Goal: Task Accomplishment & Management: Manage account settings

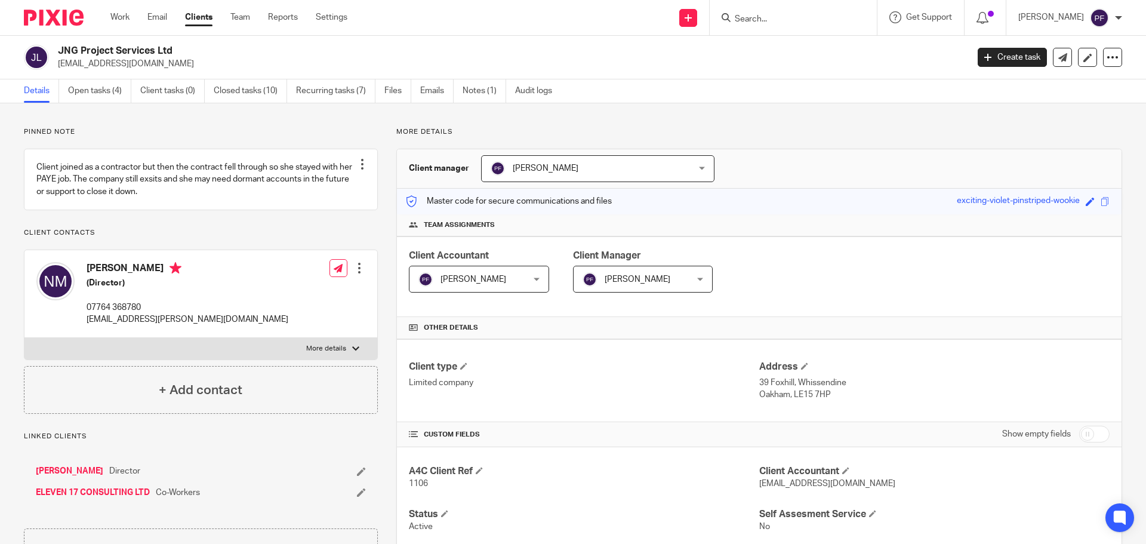
click at [743, 20] on input "Search" at bounding box center [787, 19] width 107 height 11
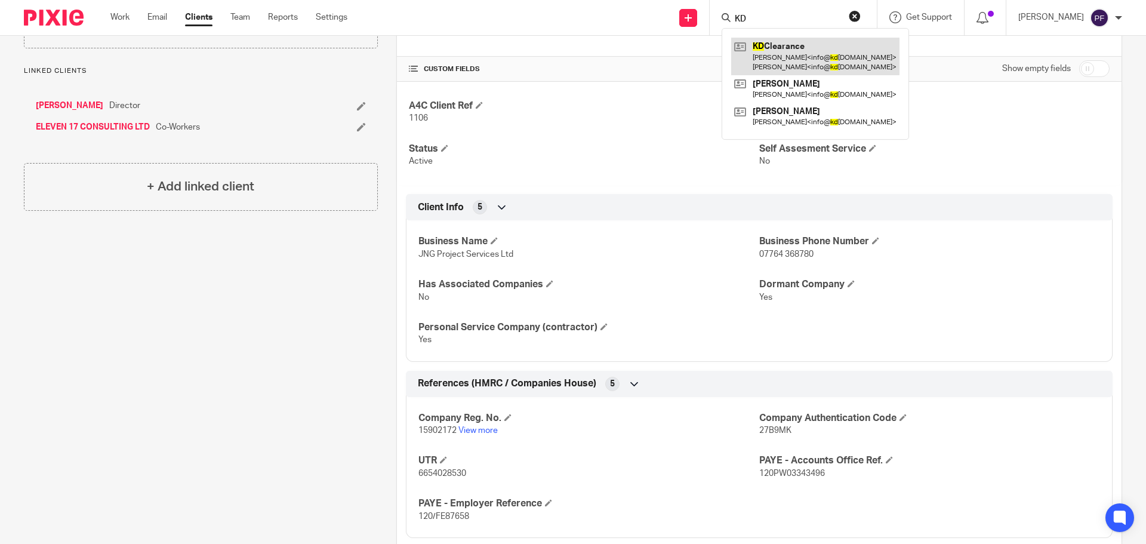
type input "KD"
click at [761, 50] on link at bounding box center [815, 56] width 168 height 37
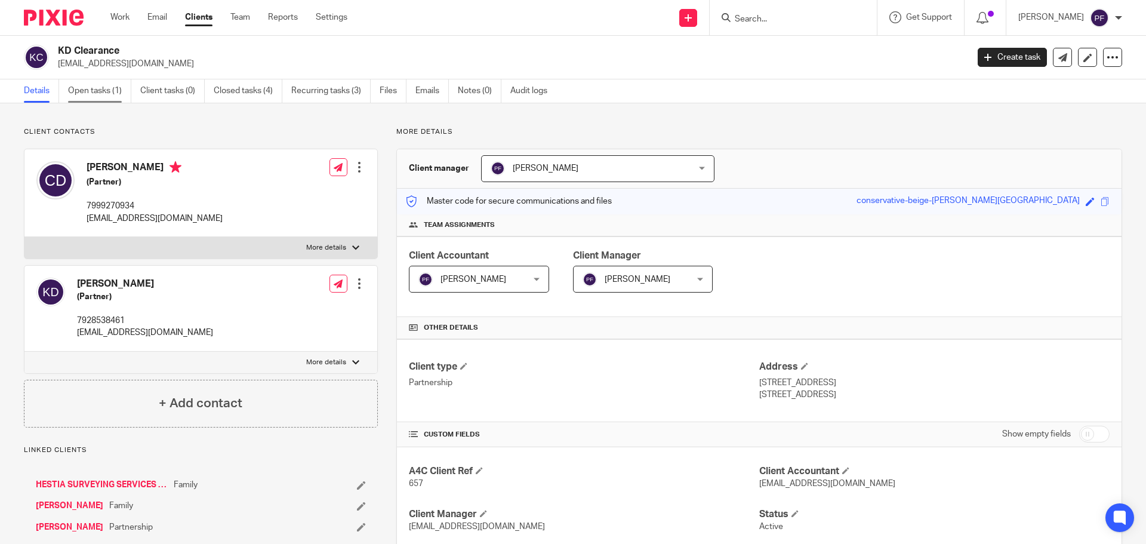
click at [109, 95] on link "Open tasks (1)" at bounding box center [99, 90] width 63 height 23
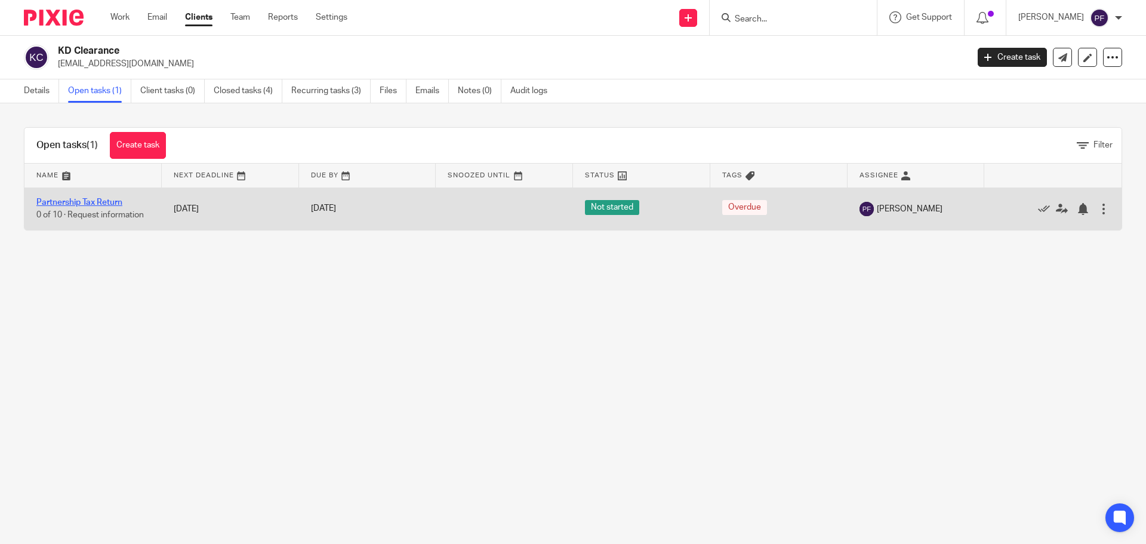
click at [88, 202] on link "Partnership Tax Return" at bounding box center [79, 202] width 86 height 8
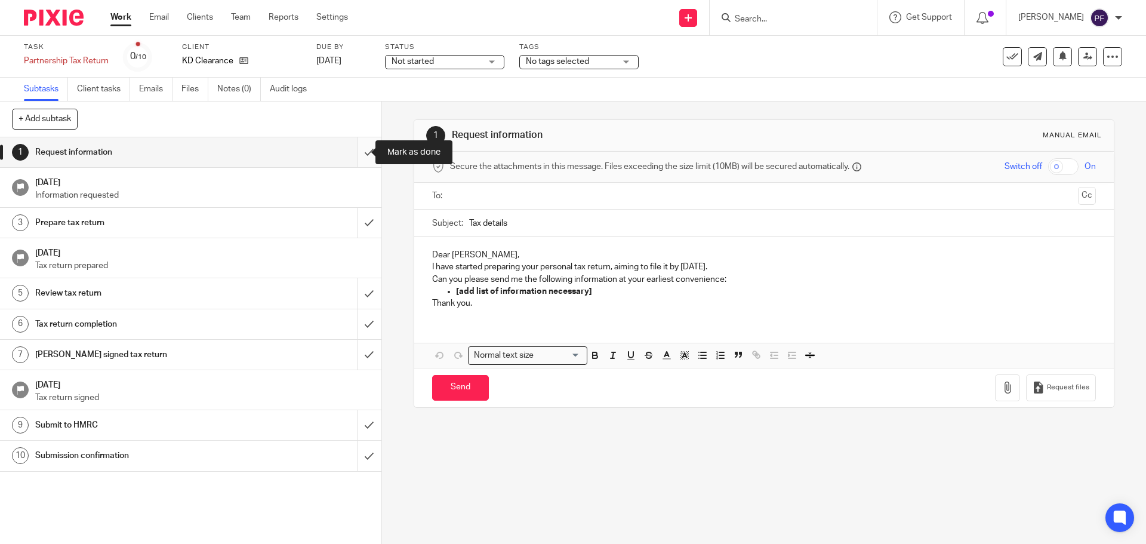
click at [356, 156] on input "submit" at bounding box center [190, 152] width 381 height 30
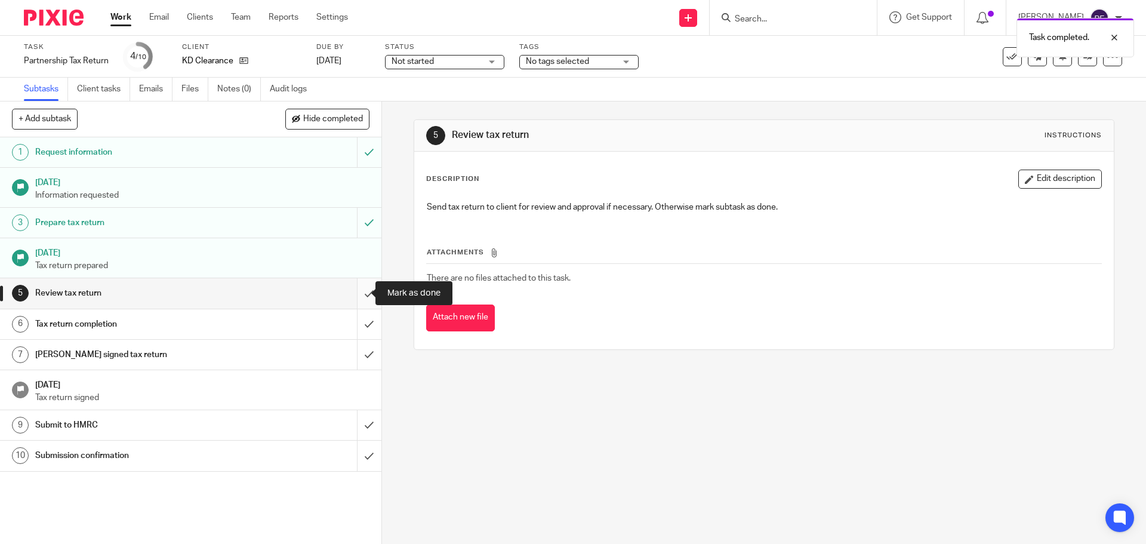
click at [359, 301] on input "submit" at bounding box center [190, 293] width 381 height 30
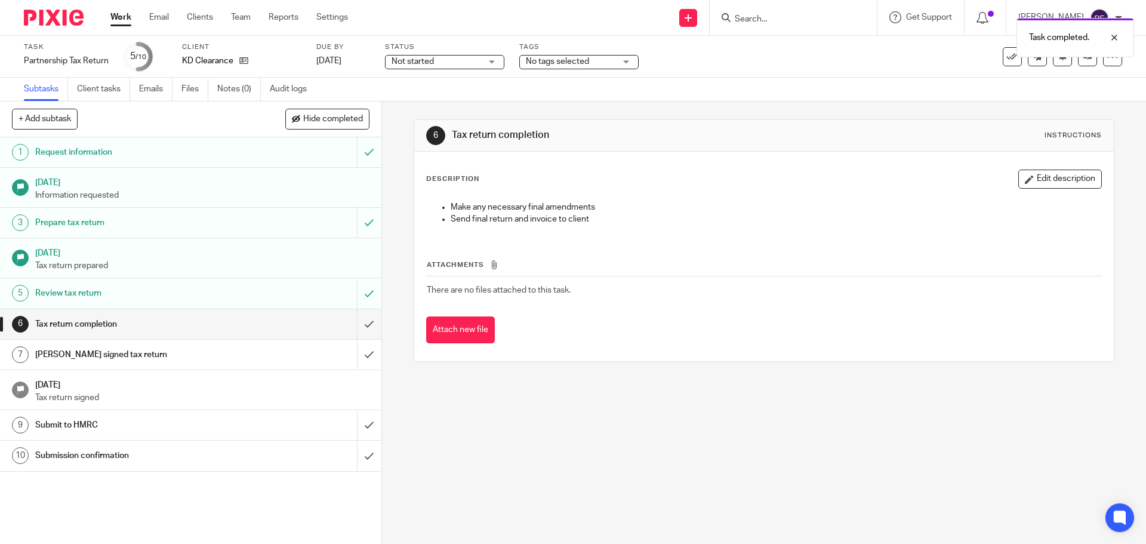
click at [259, 228] on div "Prepare tax return" at bounding box center [190, 223] width 310 height 18
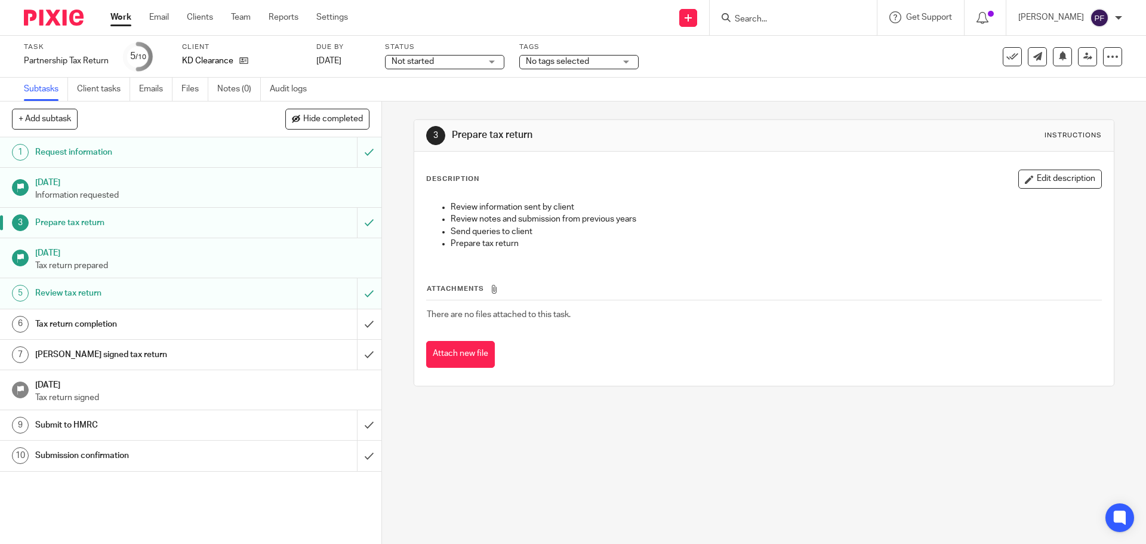
click at [242, 334] on link "6 Tax return completion" at bounding box center [178, 324] width 357 height 30
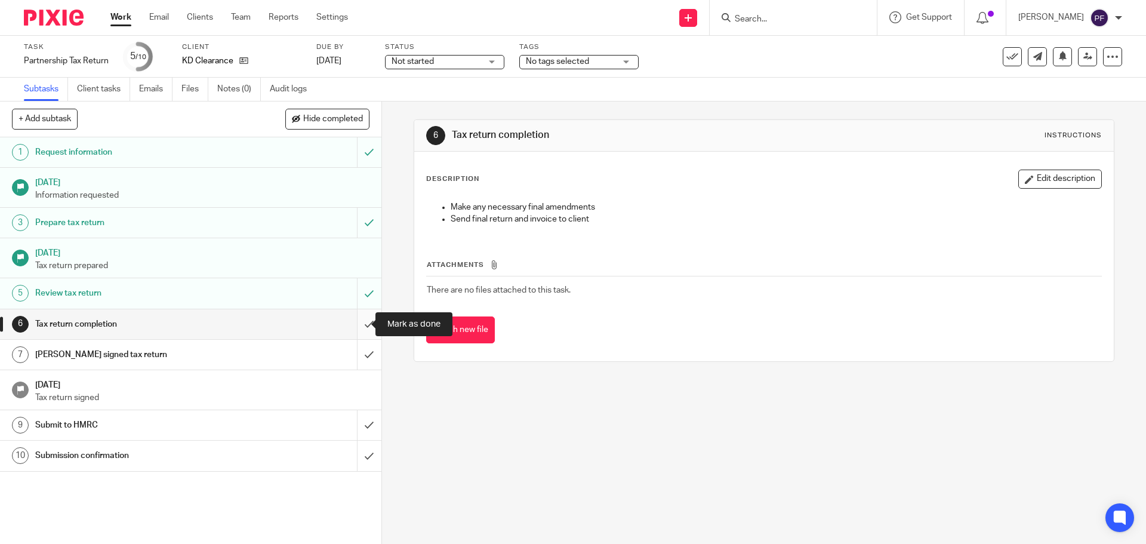
click at [355, 318] on input "submit" at bounding box center [190, 324] width 381 height 30
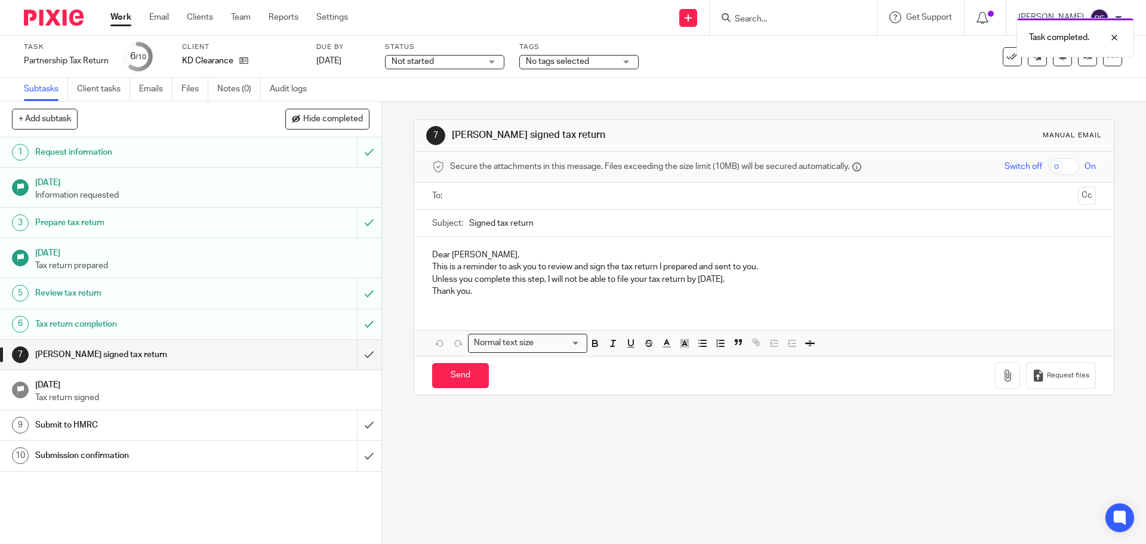
click at [470, 189] on input "text" at bounding box center [763, 196] width 619 height 14
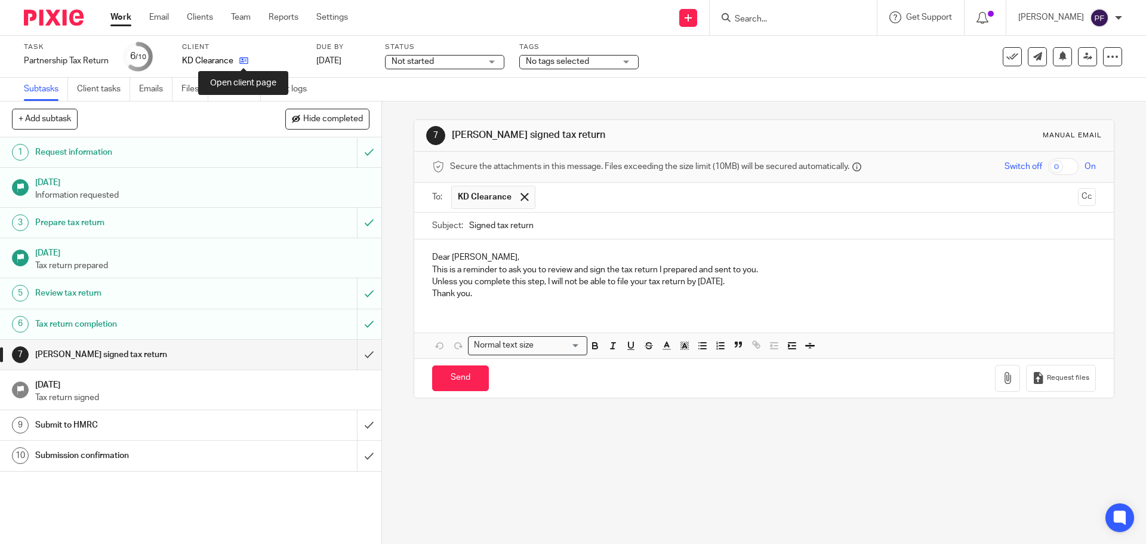
click at [242, 58] on icon at bounding box center [243, 60] width 9 height 9
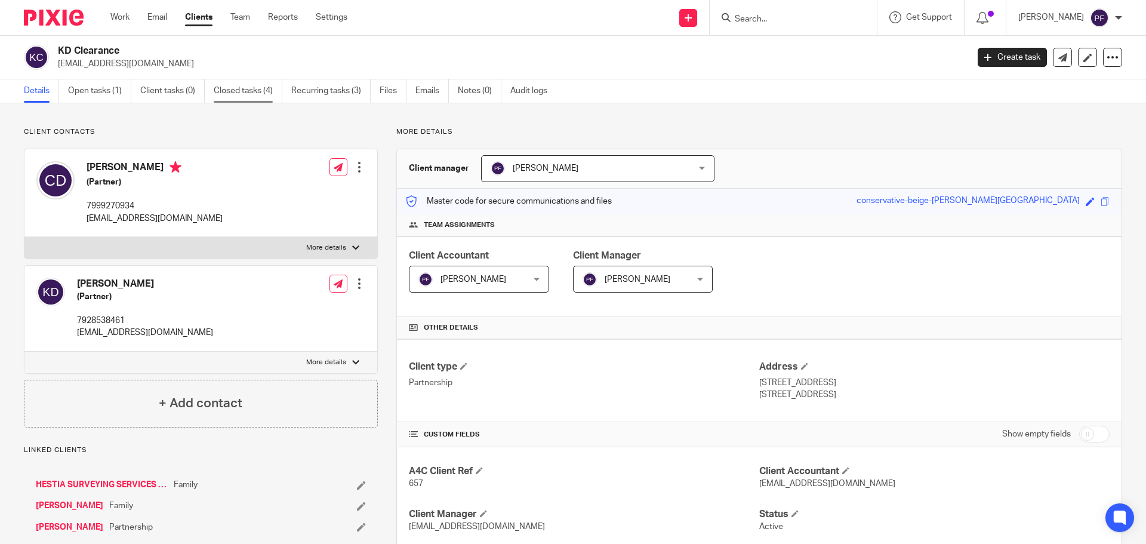
click at [259, 88] on link "Closed tasks (4)" at bounding box center [248, 90] width 69 height 23
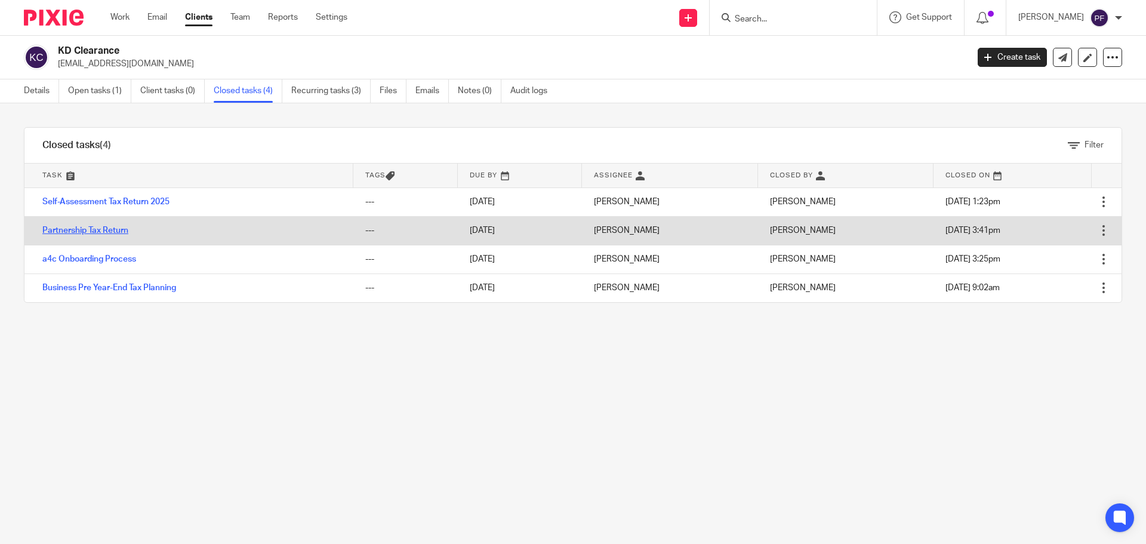
click at [97, 230] on link "Partnership Tax Return" at bounding box center [85, 230] width 86 height 8
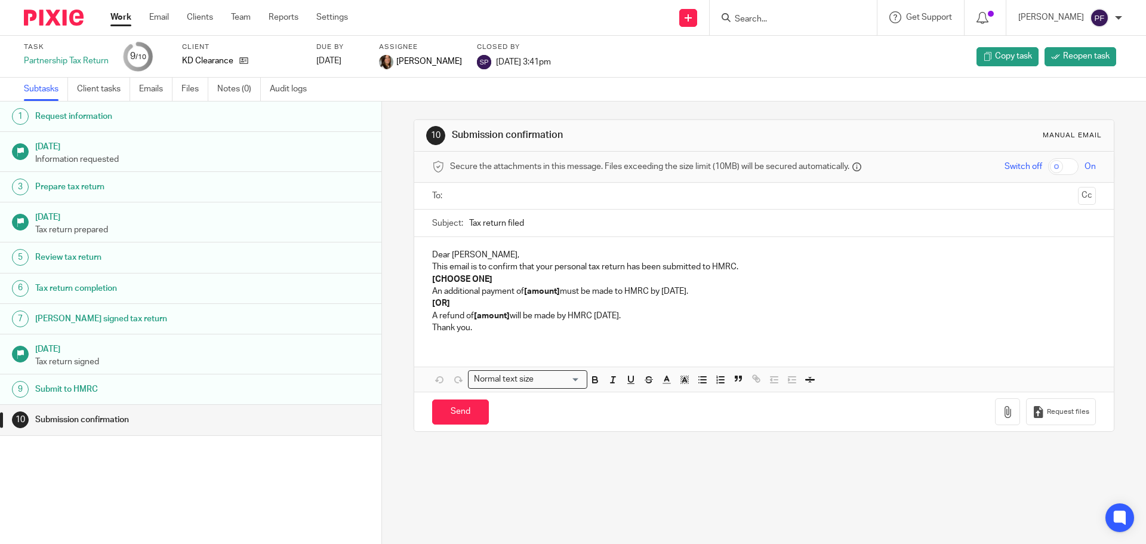
click at [153, 283] on h1 "Tax return completion" at bounding box center [146, 288] width 223 height 18
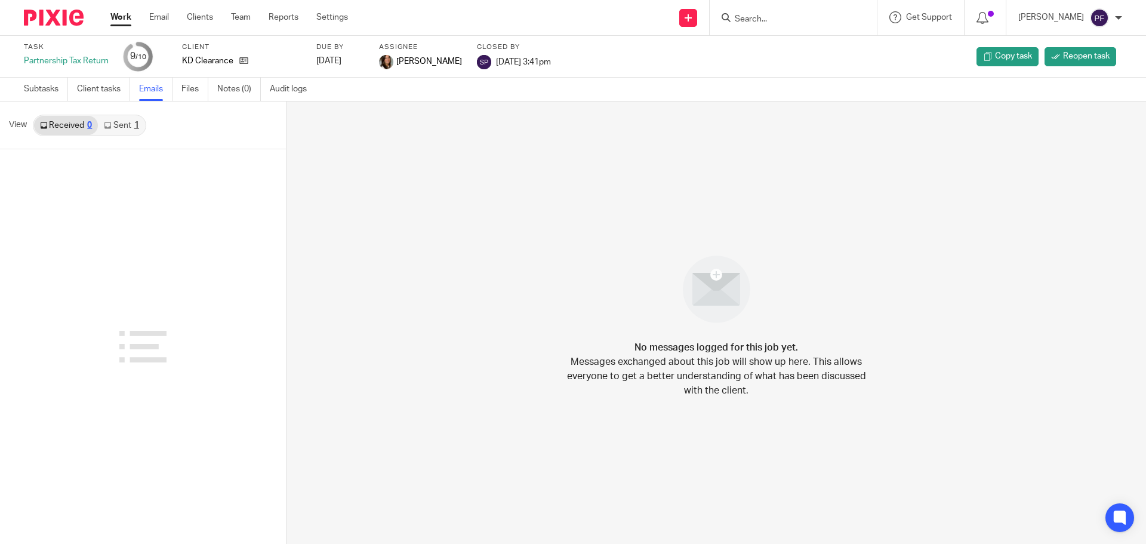
click at [110, 122] on icon at bounding box center [107, 125] width 7 height 7
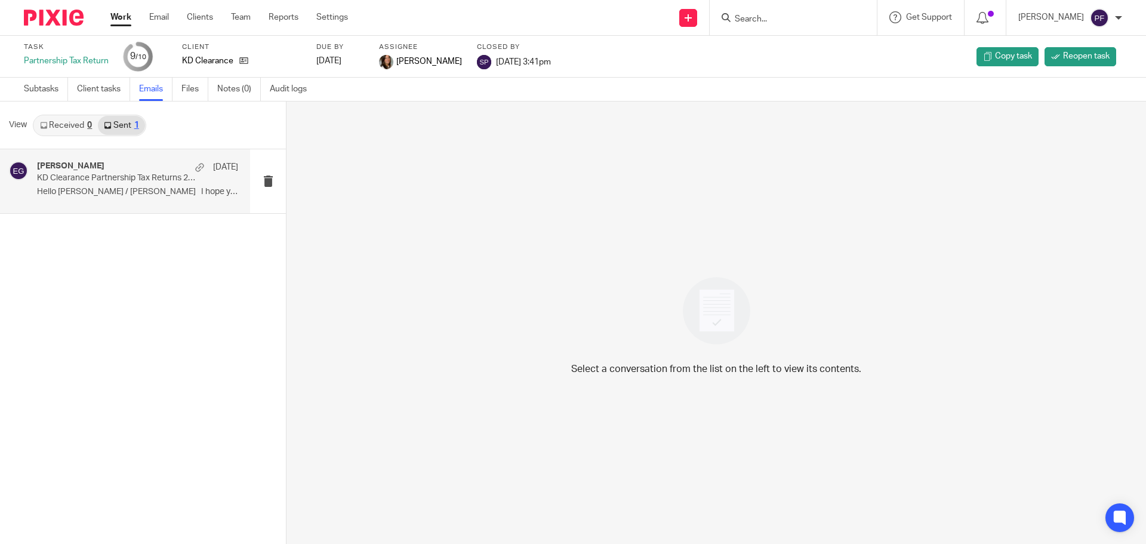
click at [122, 168] on div "Esther Guy 21 Oct" at bounding box center [137, 167] width 201 height 12
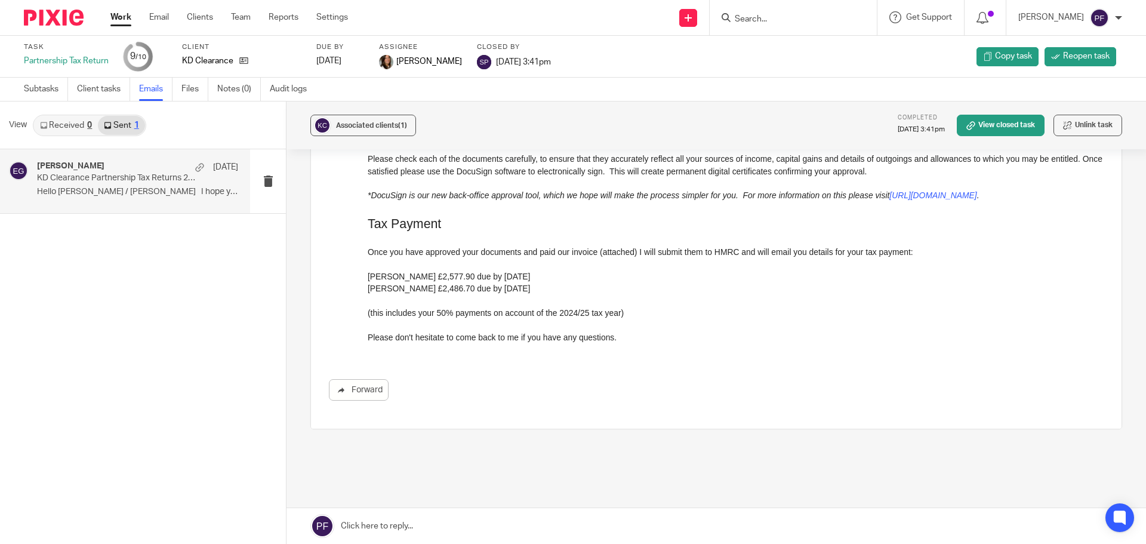
scroll to position [306, 0]
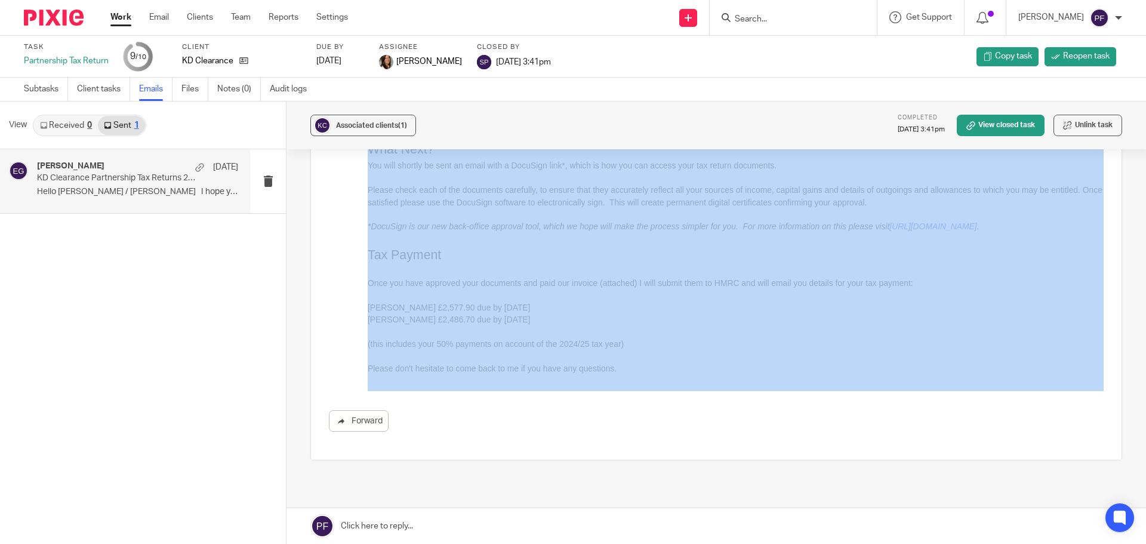
drag, startPoint x: 992, startPoint y: 350, endPoint x: 402, endPoint y: 260, distance: 596.1
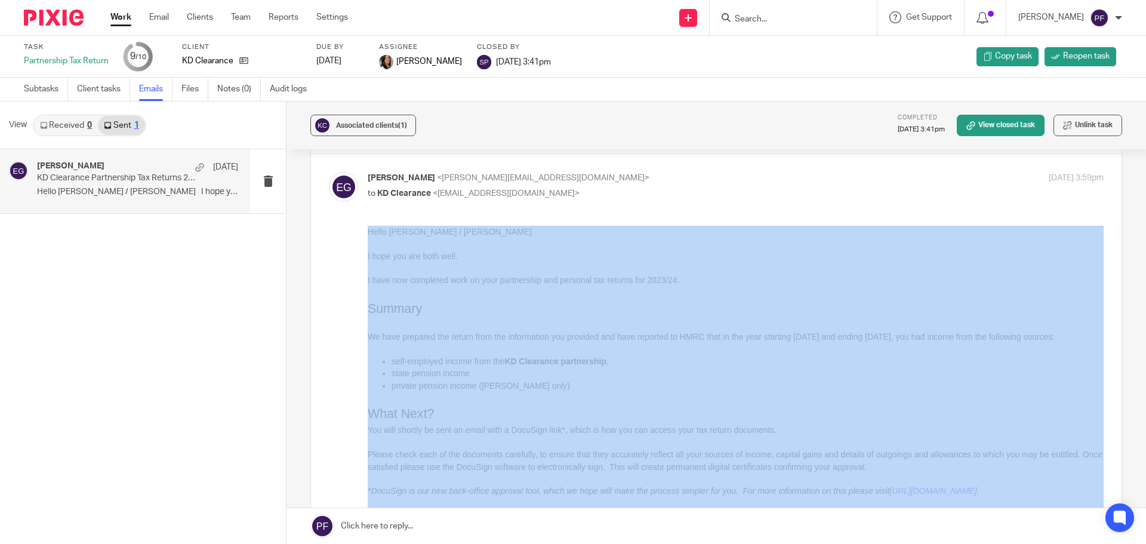
scroll to position [40, 0]
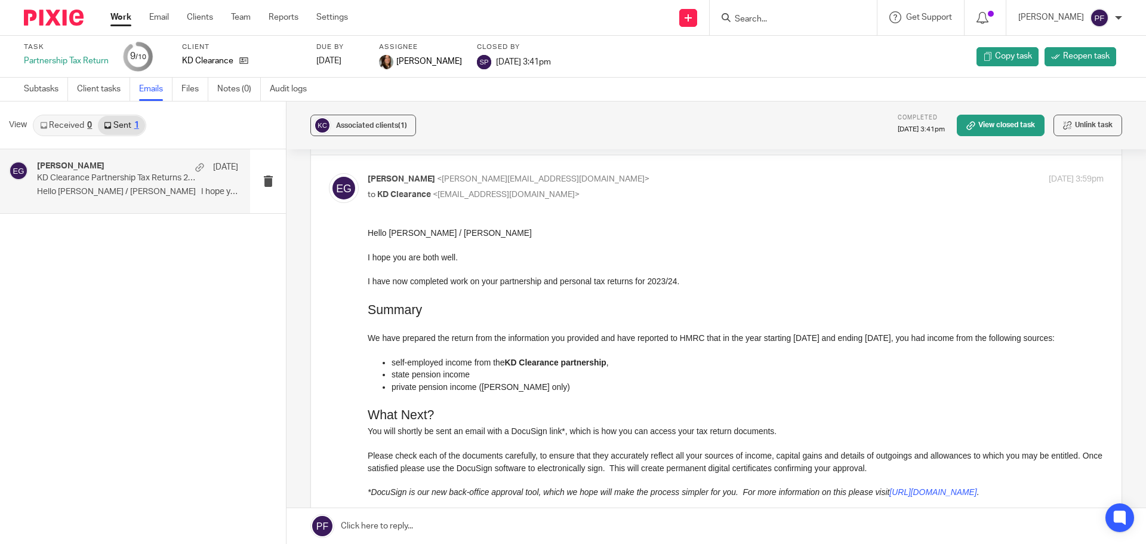
click at [402, 260] on p "I hope you are both well." at bounding box center [736, 257] width 736 height 12
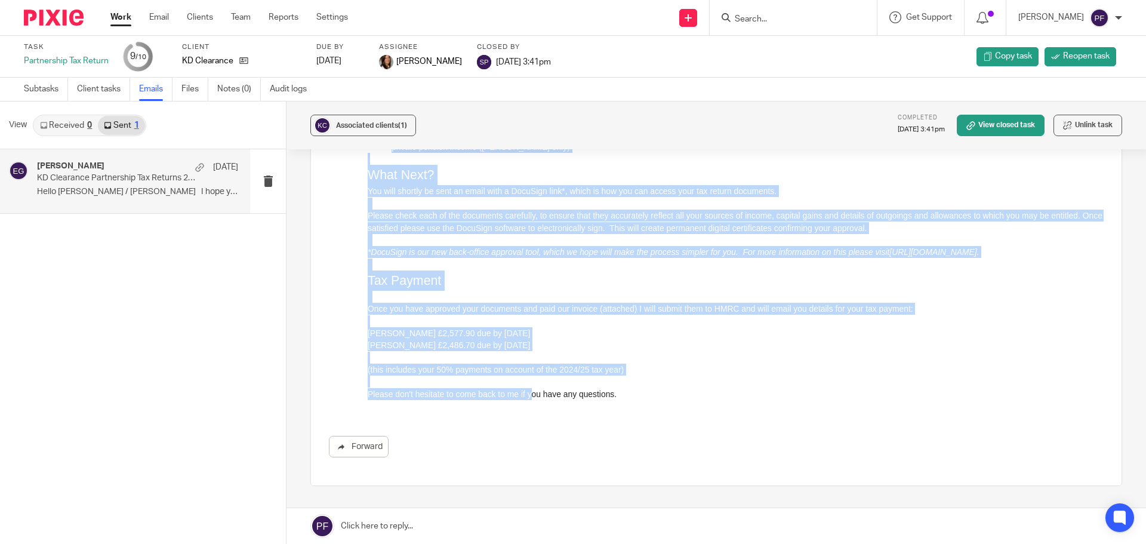
scroll to position [377, 0]
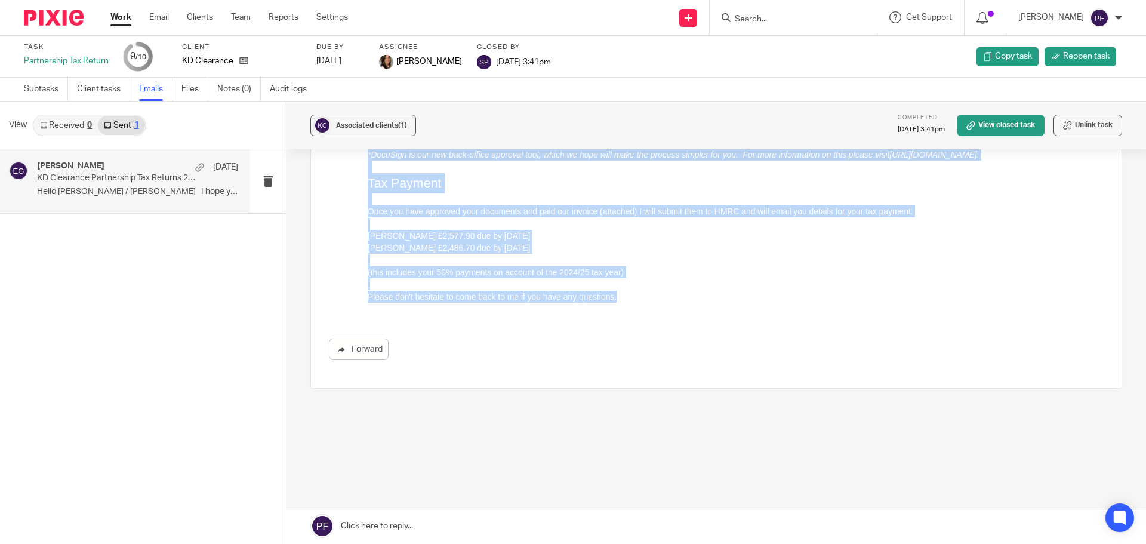
drag, startPoint x: 369, startPoint y: -107, endPoint x: 623, endPoint y: 310, distance: 488.4
click at [623, 303] on div "Hello Jim / Cheryl I hope you are both well. I have now completed work on your …" at bounding box center [736, 96] width 736 height 413
copy div "Hello Jim / Cheryl I hope you are both well. I have now completed work on your …"
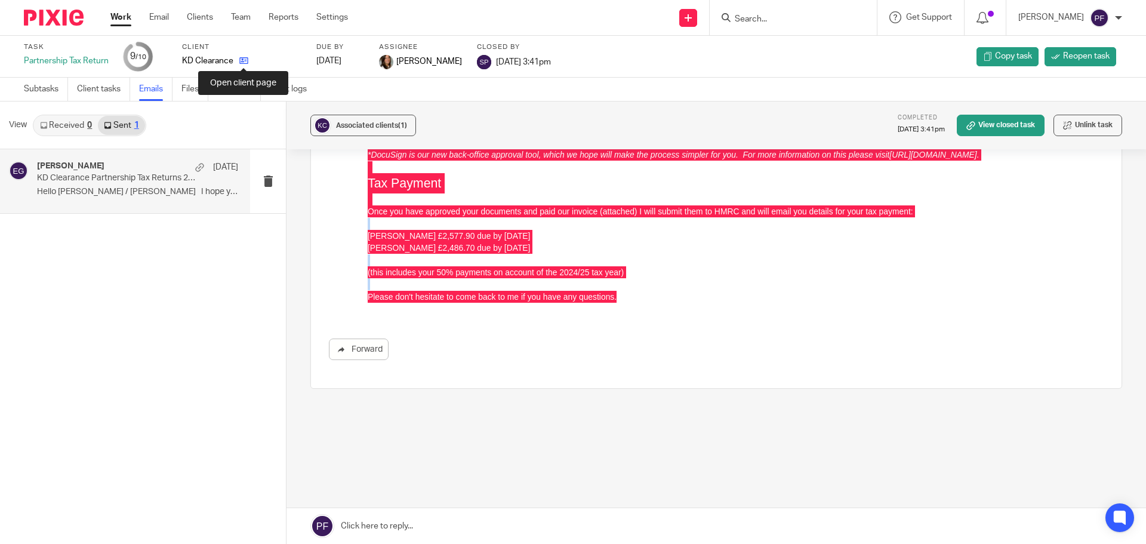
click at [248, 62] on icon at bounding box center [243, 60] width 9 height 9
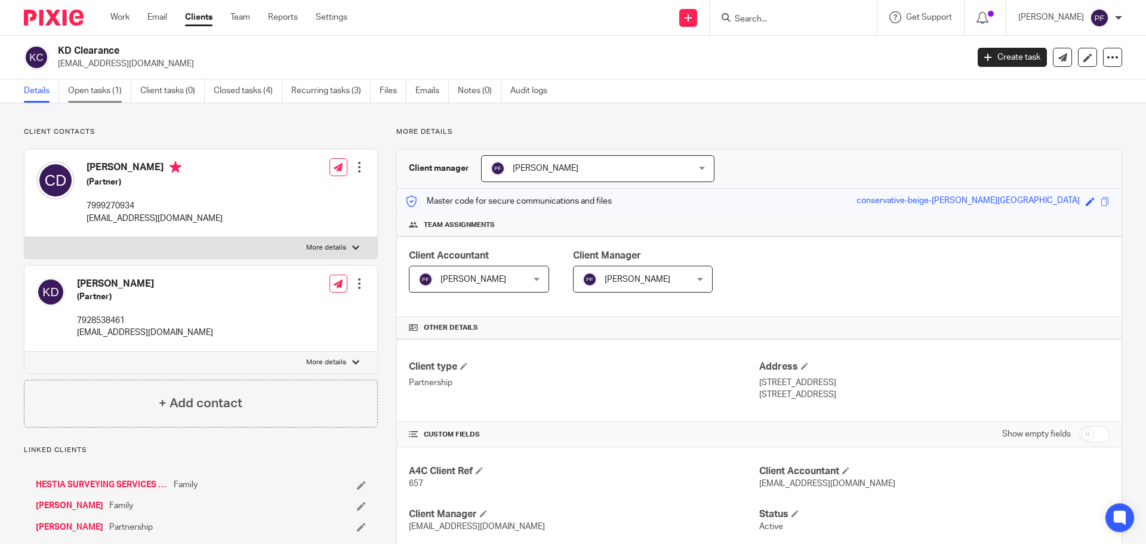
click at [87, 91] on link "Open tasks (1)" at bounding box center [99, 90] width 63 height 23
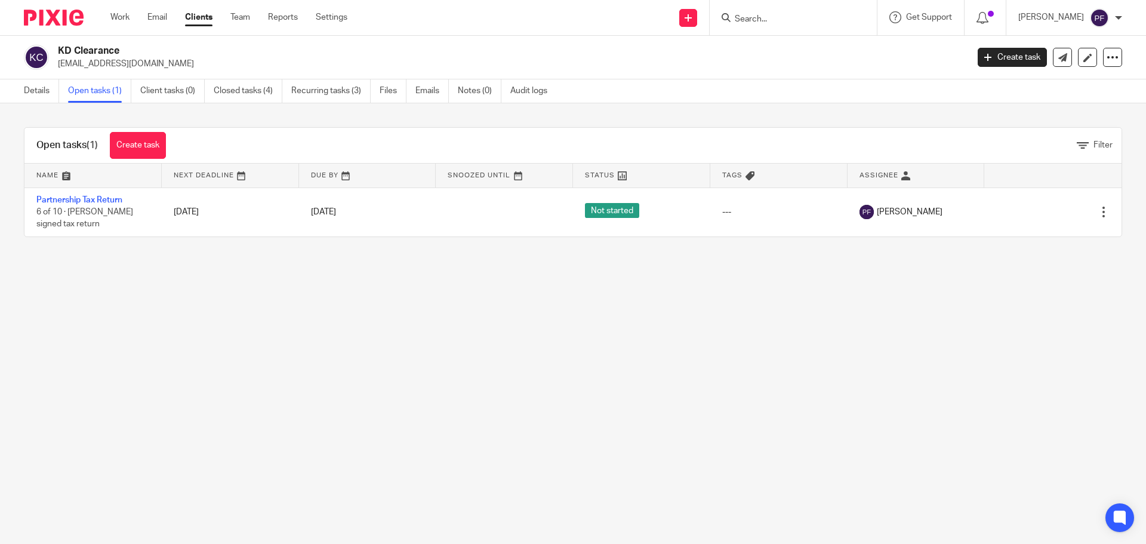
click at [94, 200] on link "Partnership Tax Return" at bounding box center [79, 200] width 86 height 8
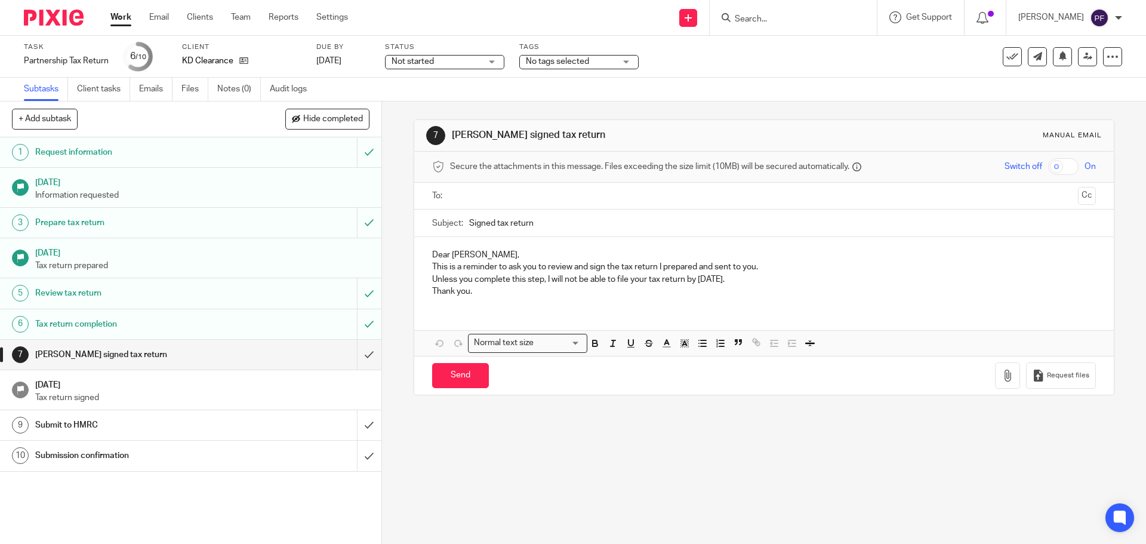
click at [455, 198] on input "text" at bounding box center [763, 196] width 619 height 14
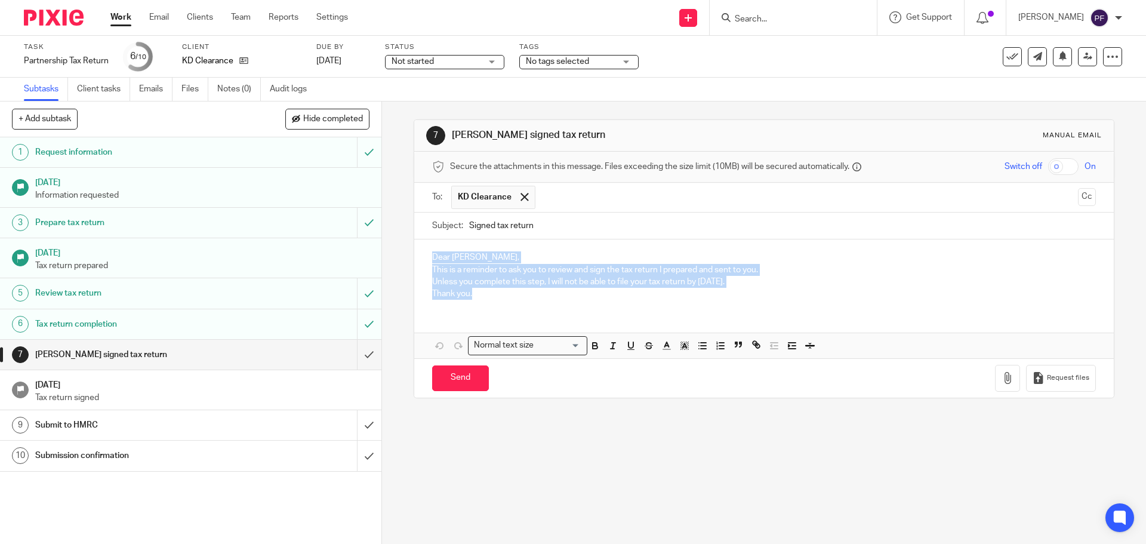
drag, startPoint x: 477, startPoint y: 299, endPoint x: 421, endPoint y: 247, distance: 76.9
click at [421, 247] on div "Dear Cheryl, This is a reminder to ask you to review and sign the tax return I …" at bounding box center [763, 273] width 699 height 69
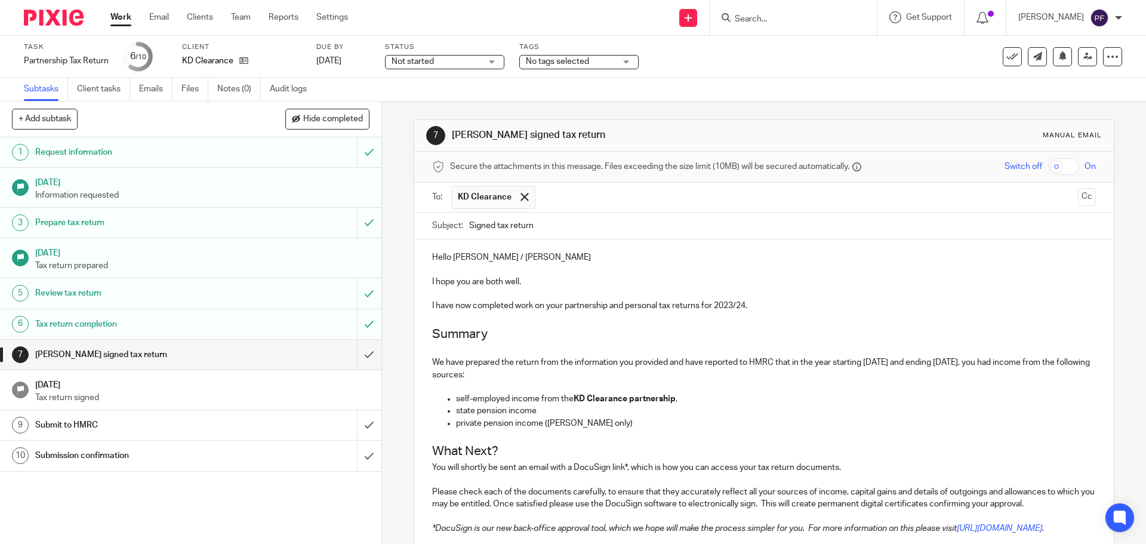
click at [460, 257] on p "Hello Jim / Cheryl" at bounding box center [763, 257] width 663 height 12
drag, startPoint x: 499, startPoint y: 253, endPoint x: 448, endPoint y: 250, distance: 50.3
click at [448, 250] on div "Hello Jim/ Cheryl I hope you are both well. I have now completed work on your p…" at bounding box center [763, 461] width 699 height 445
click at [728, 307] on p "I have now completed work on your partnership and personal tax returns for 2023…" at bounding box center [763, 306] width 663 height 12
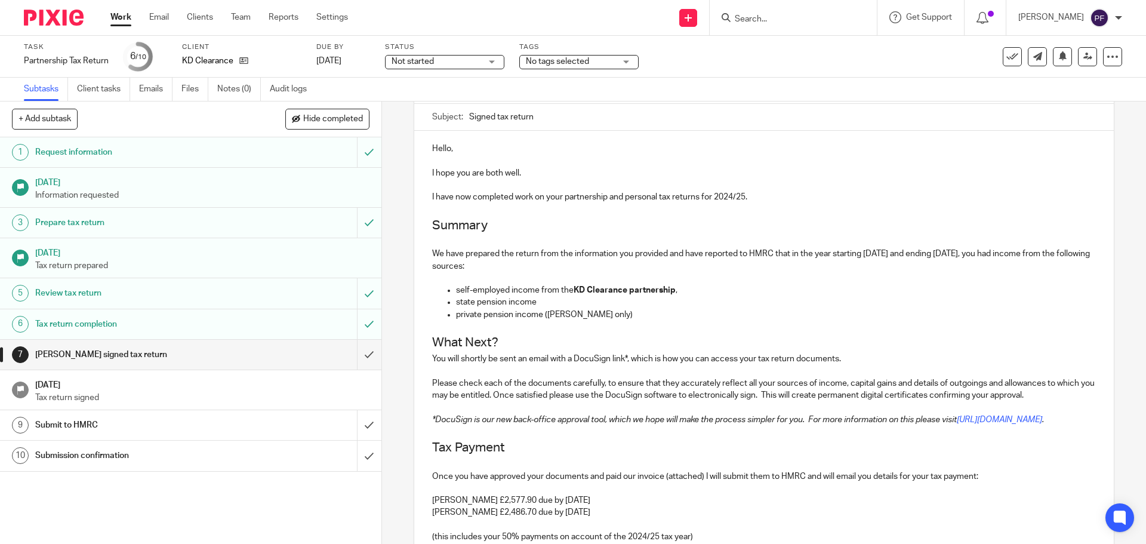
scroll to position [136, 0]
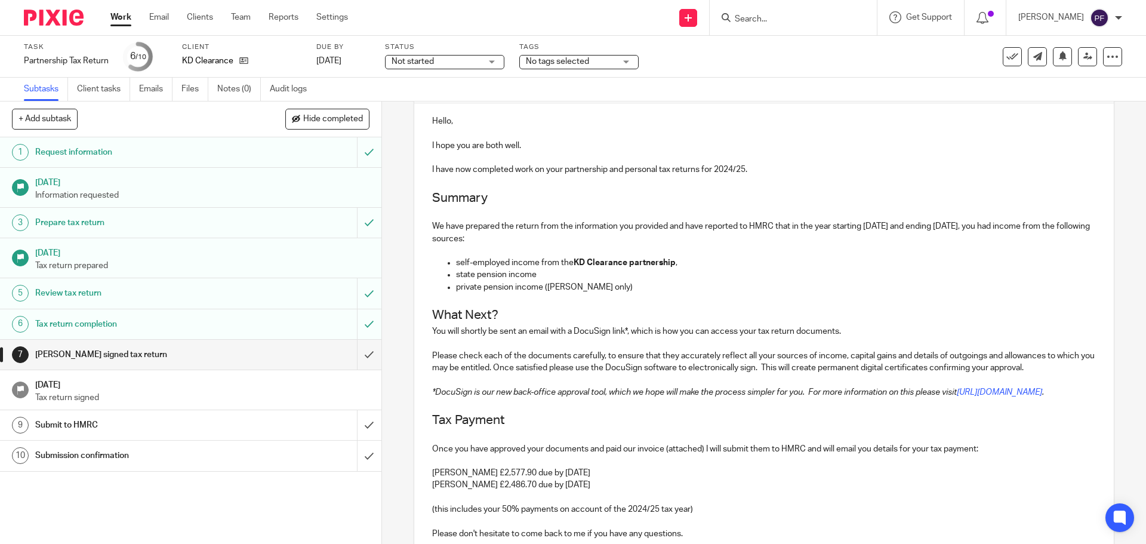
click at [550, 288] on p "private pension income (Jim only)" at bounding box center [775, 287] width 639 height 12
drag, startPoint x: 562, startPoint y: 288, endPoint x: 543, endPoint y: 288, distance: 18.5
click at [543, 288] on p "private pension income (only)" at bounding box center [775, 287] width 639 height 12
click at [552, 317] on h2 "What Next?" at bounding box center [763, 315] width 663 height 20
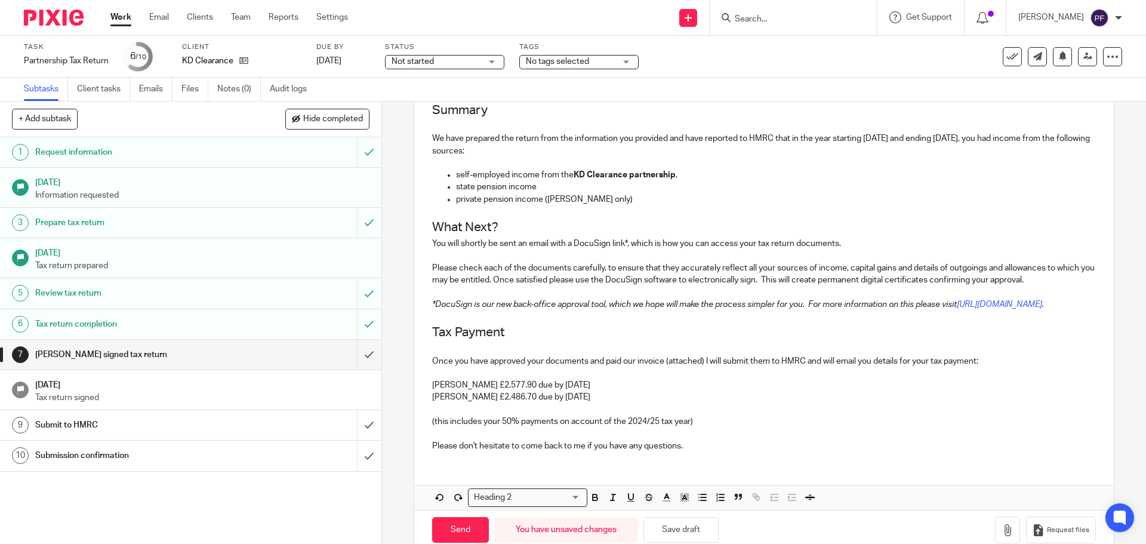
scroll to position [225, 0]
drag, startPoint x: 581, startPoint y: 407, endPoint x: 426, endPoint y: 398, distance: 154.9
click at [426, 398] on div "Hello, I hope you are both well. I have now completed work on your partnership …" at bounding box center [763, 236] width 699 height 445
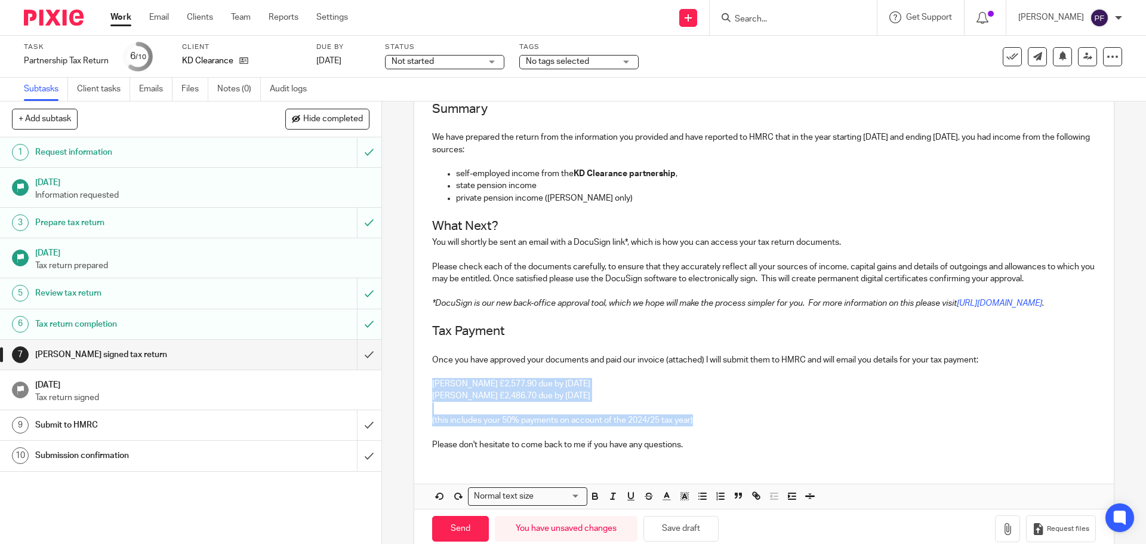
drag, startPoint x: 703, startPoint y: 432, endPoint x: 430, endPoint y: 393, distance: 275.0
click at [430, 393] on div "Hello, I hope you are both well. I have now completed work on your partnership …" at bounding box center [763, 236] width 699 height 445
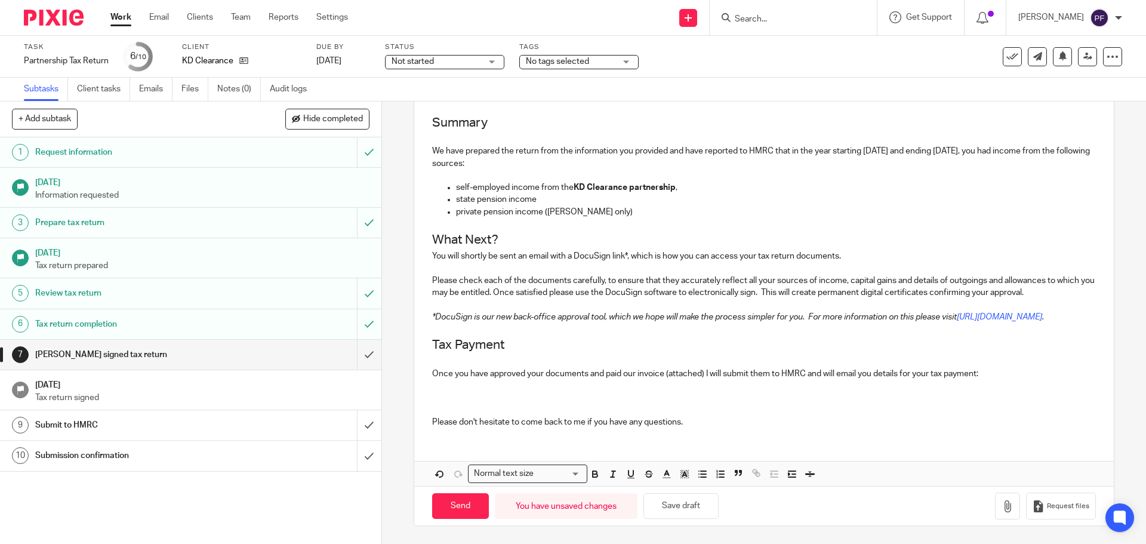
scroll to position [223, 0]
click at [521, 395] on p "Since you total income" at bounding box center [763, 398] width 663 height 12
click at [877, 397] on p "Since you total income is less than the personal allowance you do not have any …" at bounding box center [763, 398] width 663 height 12
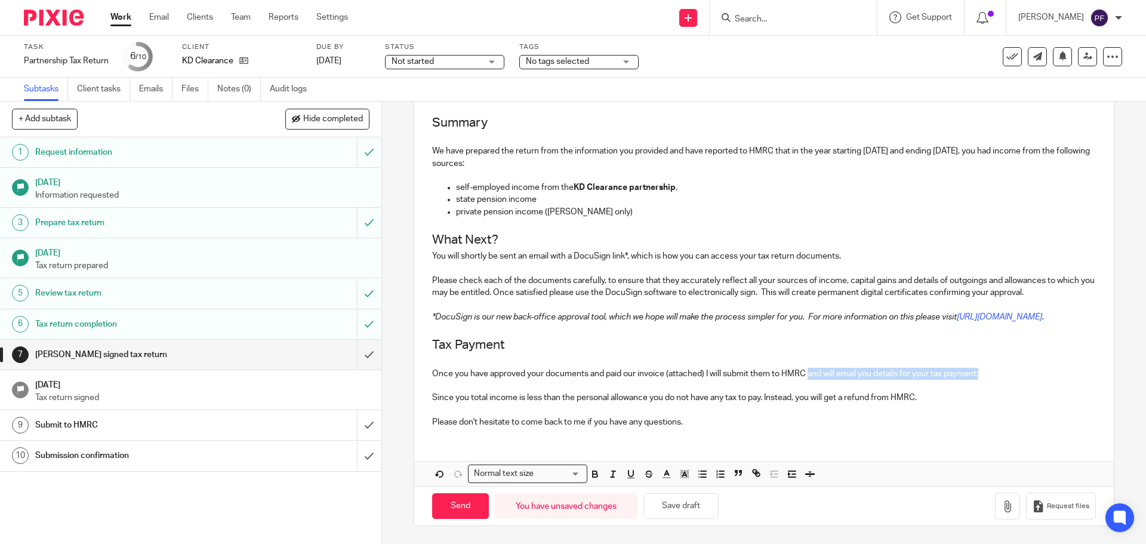
drag, startPoint x: 1013, startPoint y: 370, endPoint x: 807, endPoint y: 375, distance: 206.6
click at [807, 375] on p "Once you have approved your documents and paid our invoice (attached) I will su…" at bounding box center [763, 374] width 663 height 12
click at [956, 395] on p "Since you total income is less than the personal allowance you do not have any …" at bounding box center [763, 398] width 663 height 12
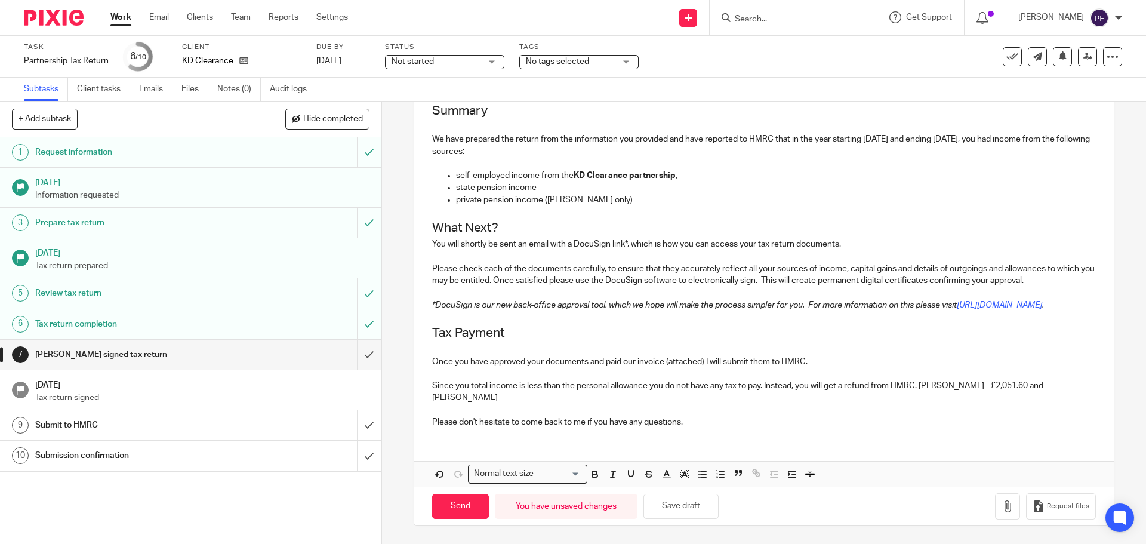
click at [1034, 400] on p "Since you total income is less than the personal allowance you do not have any …" at bounding box center [763, 392] width 663 height 24
click at [1029, 394] on p "Since you total income is less than the personal allowance you do not have any …" at bounding box center [763, 392] width 663 height 24
click at [1063, 393] on p "Since you total income is less than the personal allowance you do not have any …" at bounding box center [763, 392] width 663 height 24
click at [821, 355] on p at bounding box center [763, 349] width 663 height 12
click at [818, 368] on p "Once you have approved your documents and paid our invoice (attached) I will su…" at bounding box center [763, 362] width 663 height 12
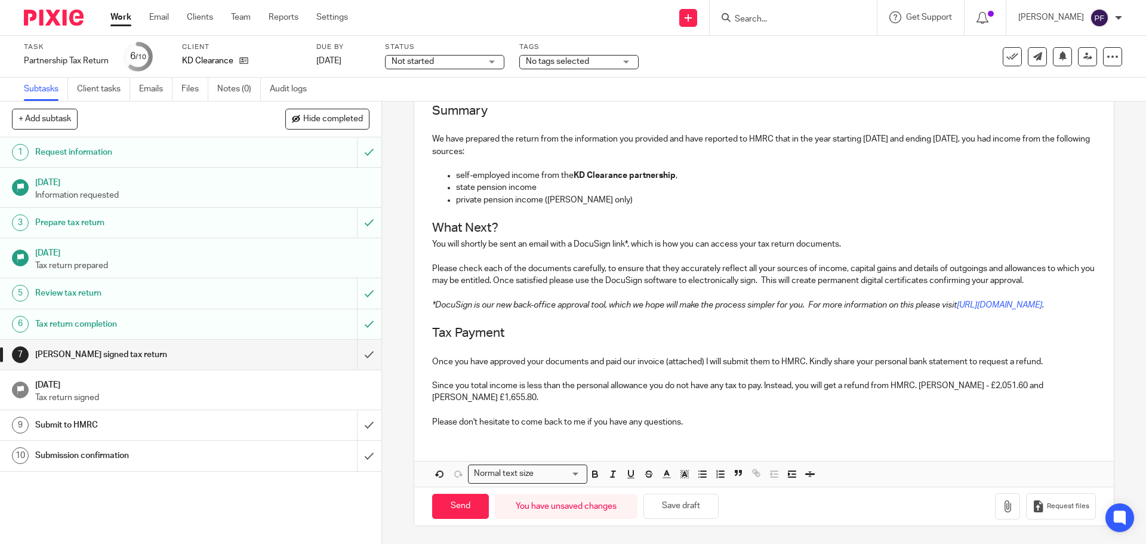
click at [704, 420] on p "Please don't hesitate to come back to me if you have any questions." at bounding box center [763, 422] width 663 height 12
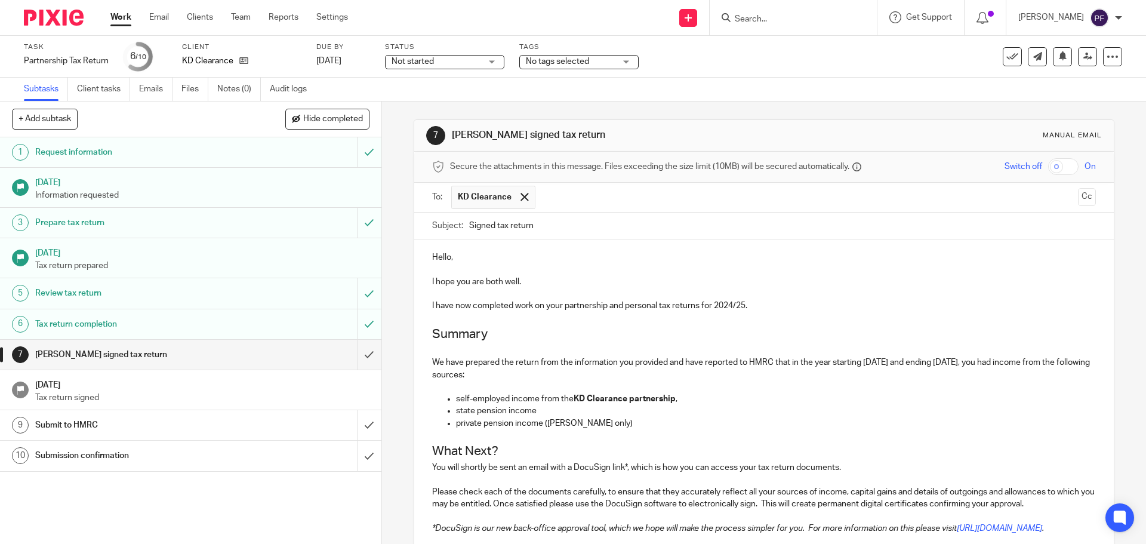
scroll to position [260, 0]
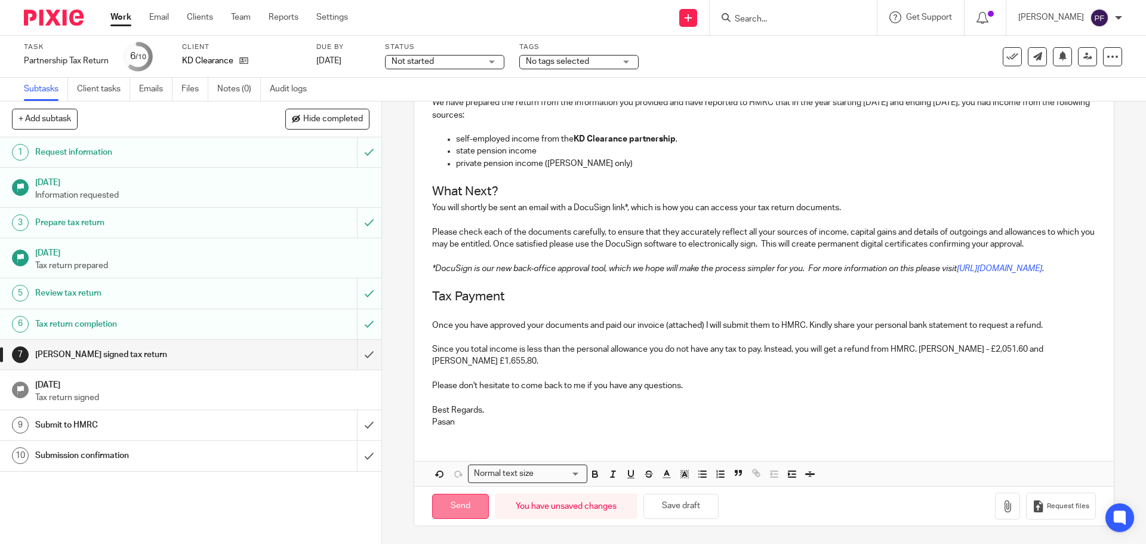
click at [468, 503] on input "Send" at bounding box center [460, 507] width 57 height 26
type input "Sent"
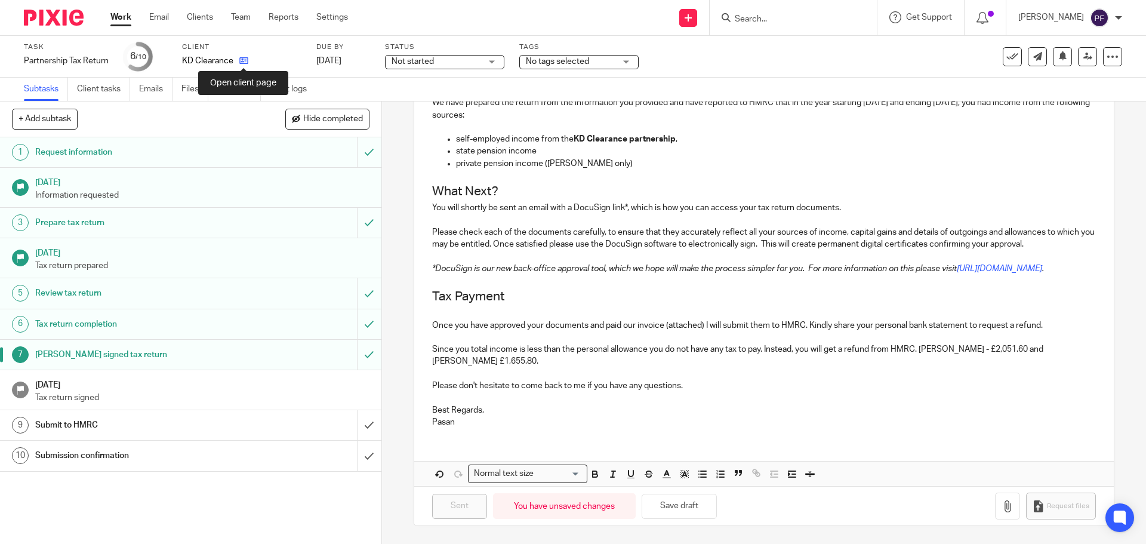
click at [246, 63] on icon at bounding box center [243, 60] width 9 height 9
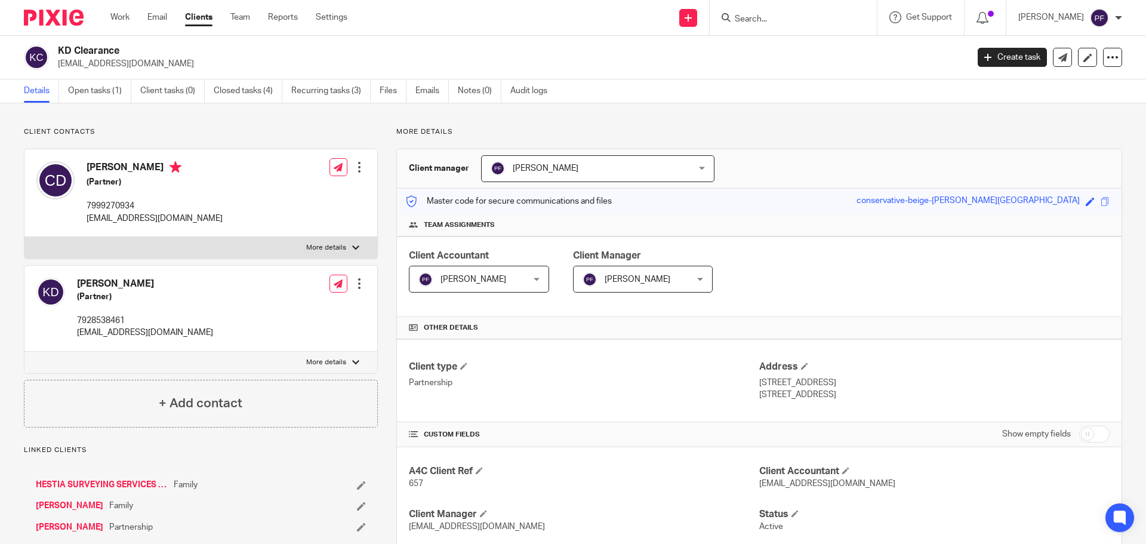
scroll to position [238, 0]
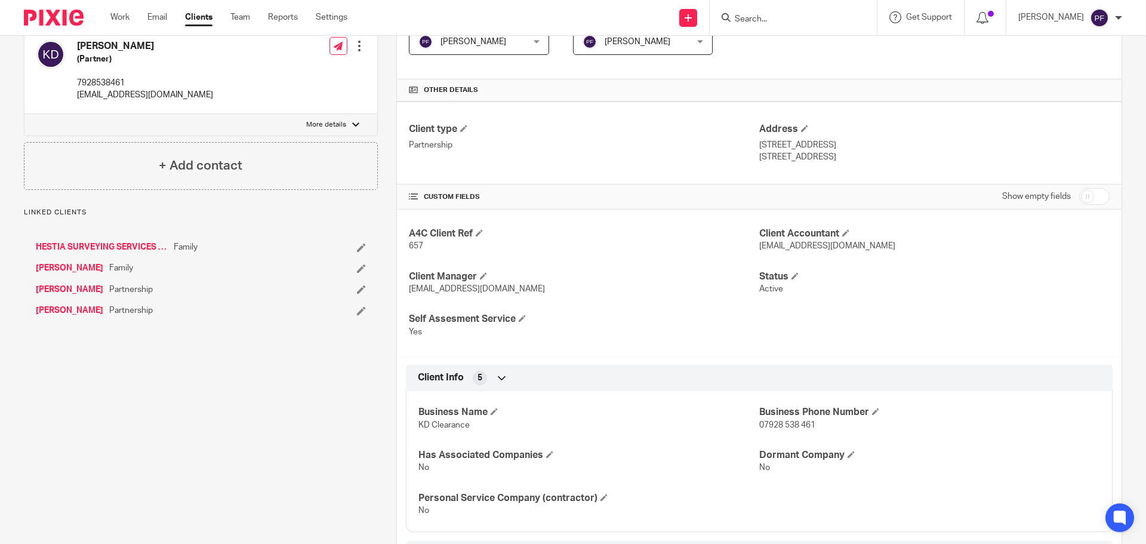
click at [54, 290] on link "[PERSON_NAME]" at bounding box center [69, 290] width 67 height 12
click at [64, 309] on link "[PERSON_NAME]" at bounding box center [69, 310] width 67 height 12
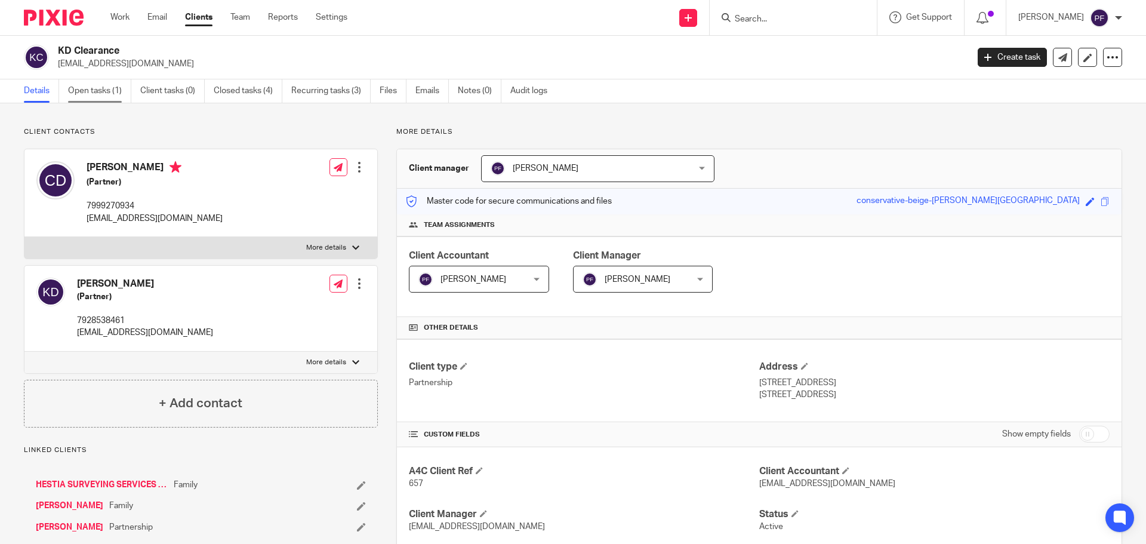
click at [99, 85] on link "Open tasks (1)" at bounding box center [99, 90] width 63 height 23
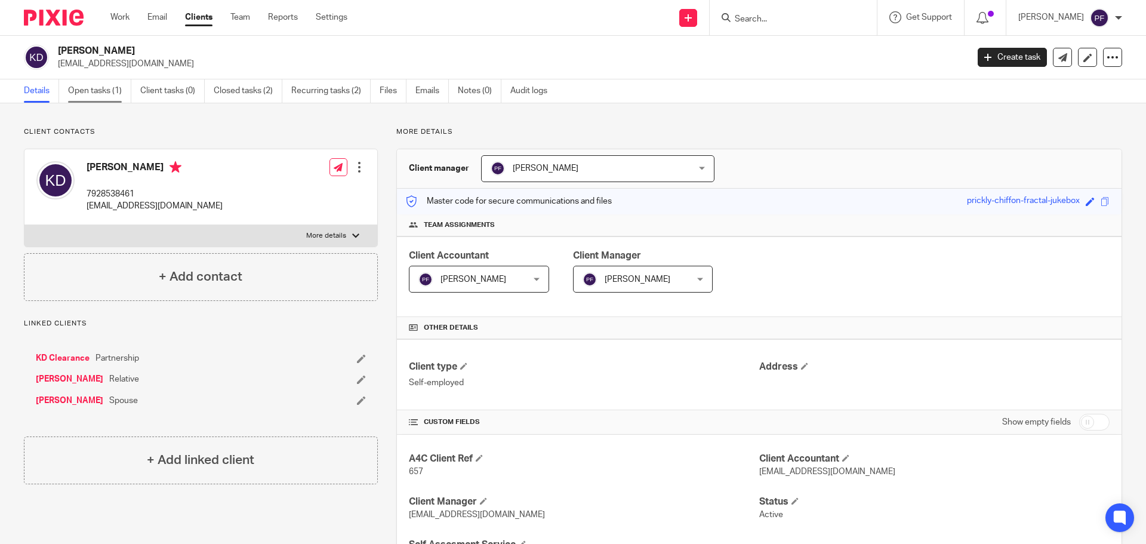
click at [81, 99] on link "Open tasks (1)" at bounding box center [99, 90] width 63 height 23
click at [109, 96] on link "Open tasks (1)" at bounding box center [99, 90] width 63 height 23
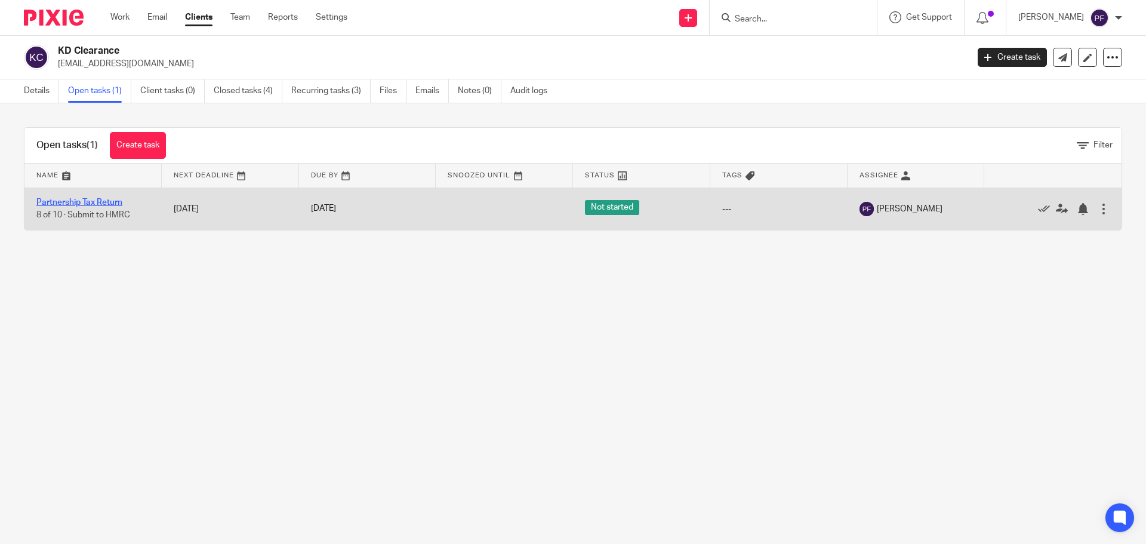
click at [106, 200] on link "Partnership Tax Return" at bounding box center [79, 202] width 86 height 8
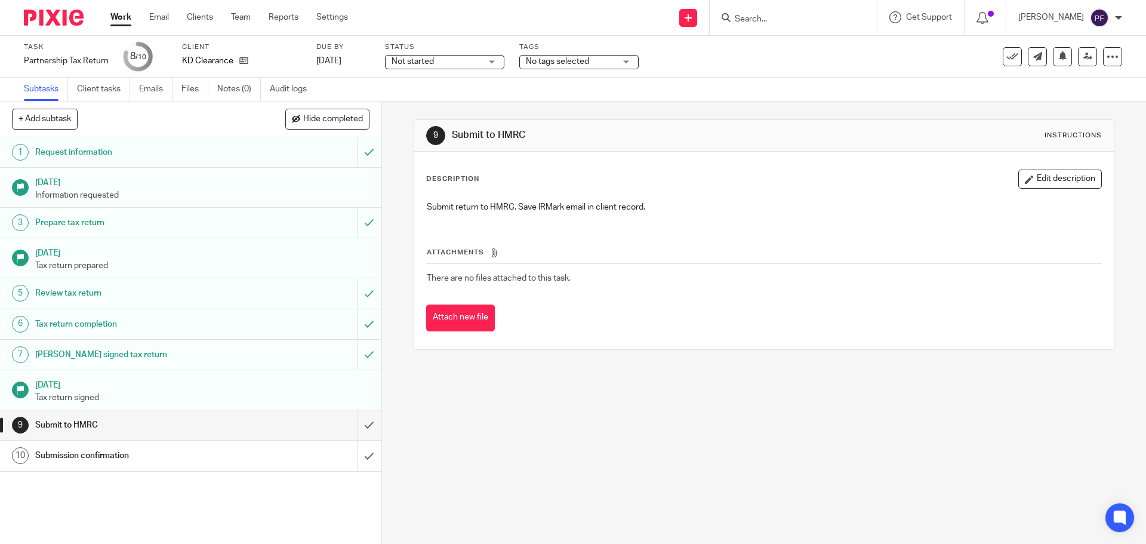
click at [418, 60] on span "Not started" at bounding box center [413, 61] width 42 height 8
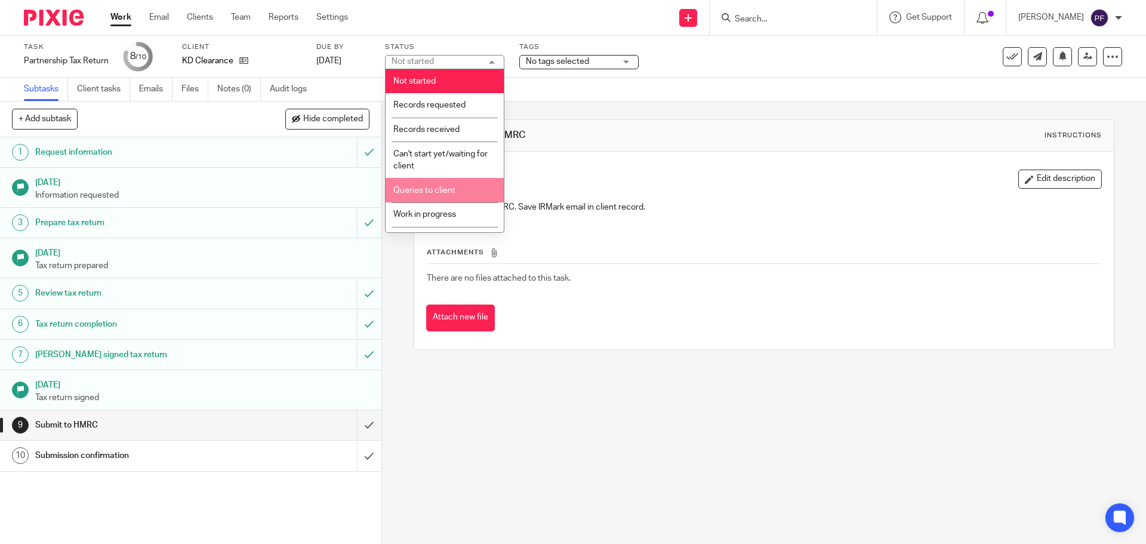
scroll to position [91, 0]
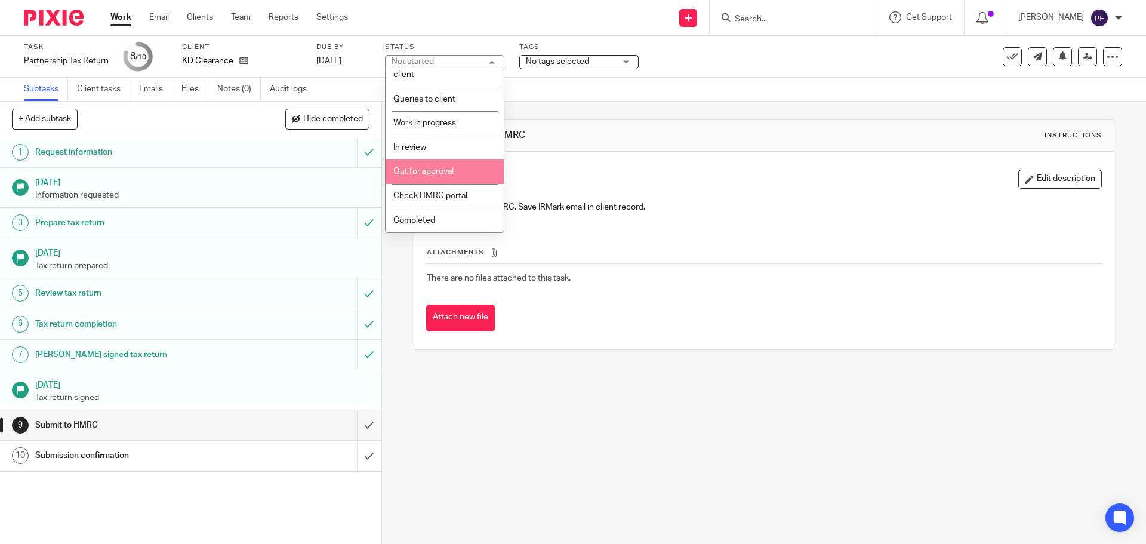
click at [423, 174] on span "Out for approval" at bounding box center [423, 171] width 60 height 8
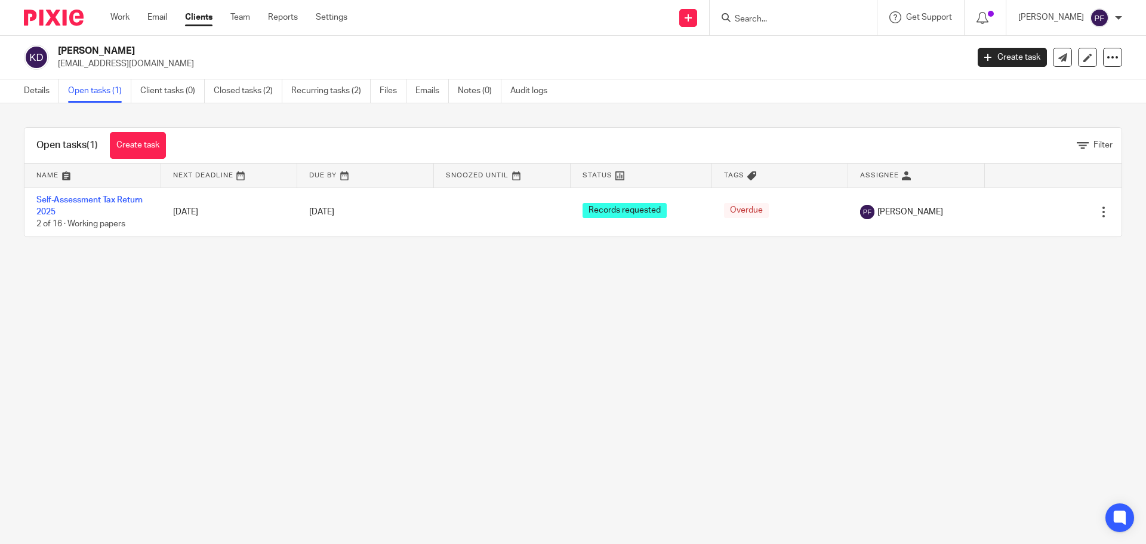
click at [113, 199] on link "Self-Assessment Tax Return 2025" at bounding box center [89, 206] width 106 height 20
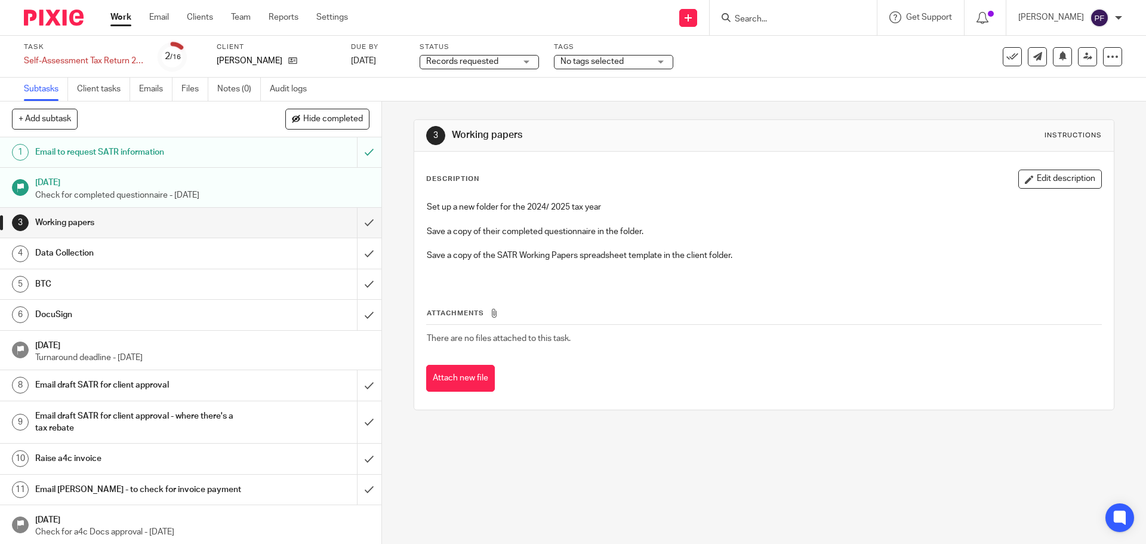
click at [459, 61] on span "Records requested" at bounding box center [462, 61] width 72 height 8
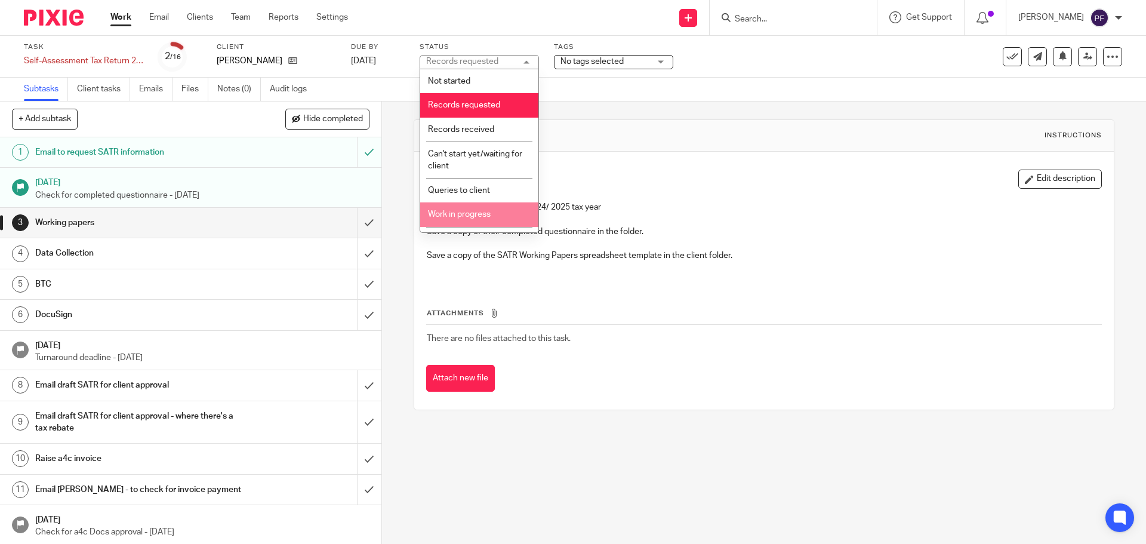
scroll to position [91, 0]
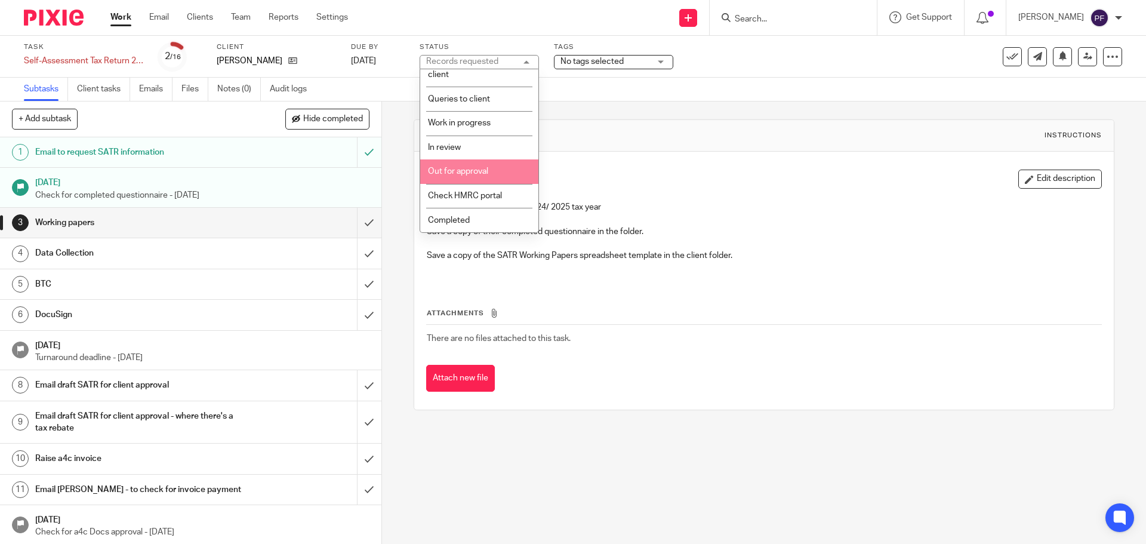
click at [451, 170] on span "Out for approval" at bounding box center [458, 171] width 60 height 8
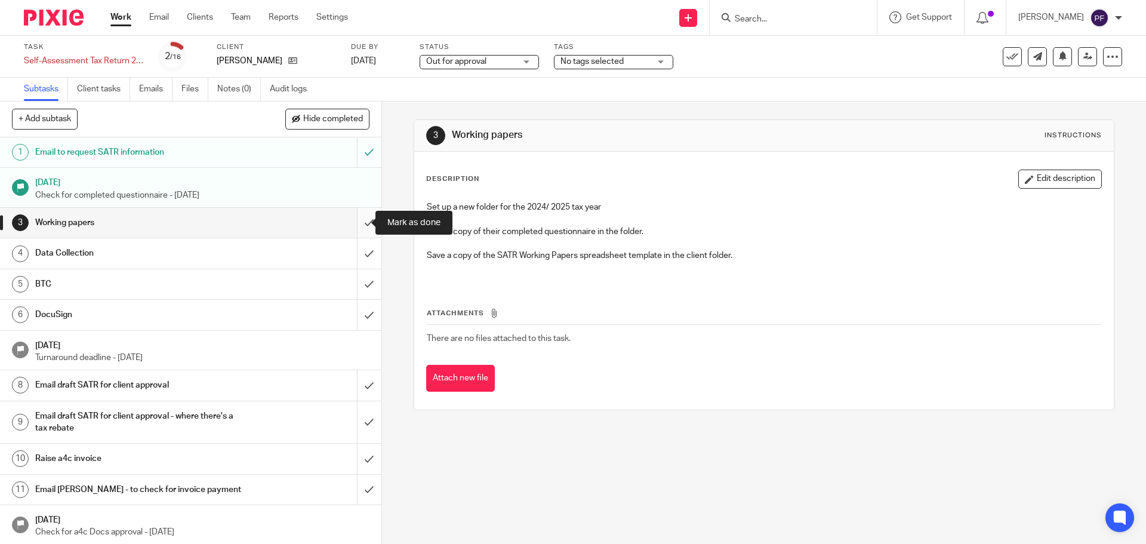
click at [356, 228] on input "submit" at bounding box center [190, 223] width 381 height 30
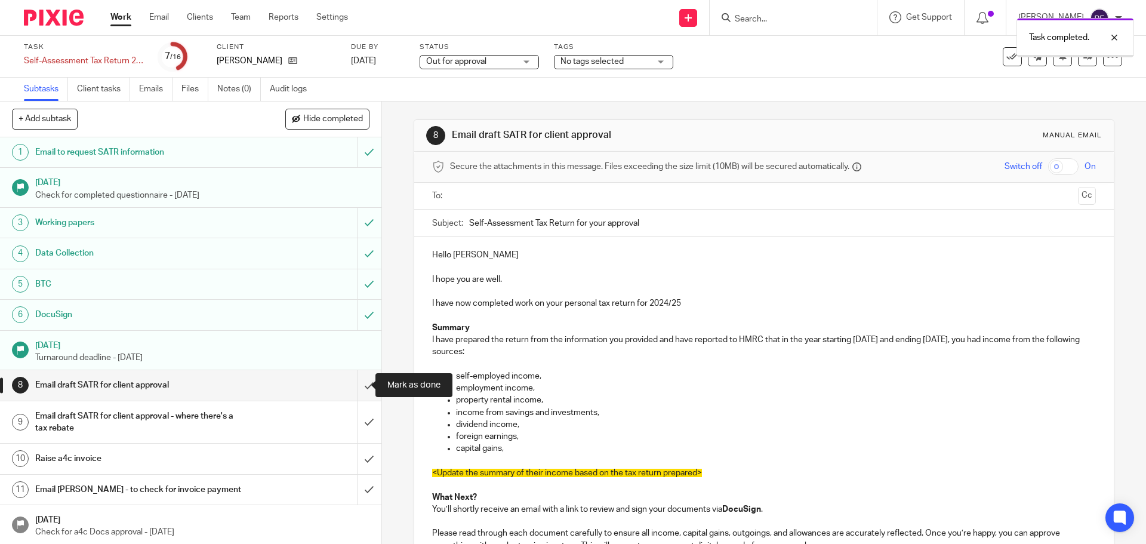
click at [353, 382] on input "submit" at bounding box center [190, 385] width 381 height 30
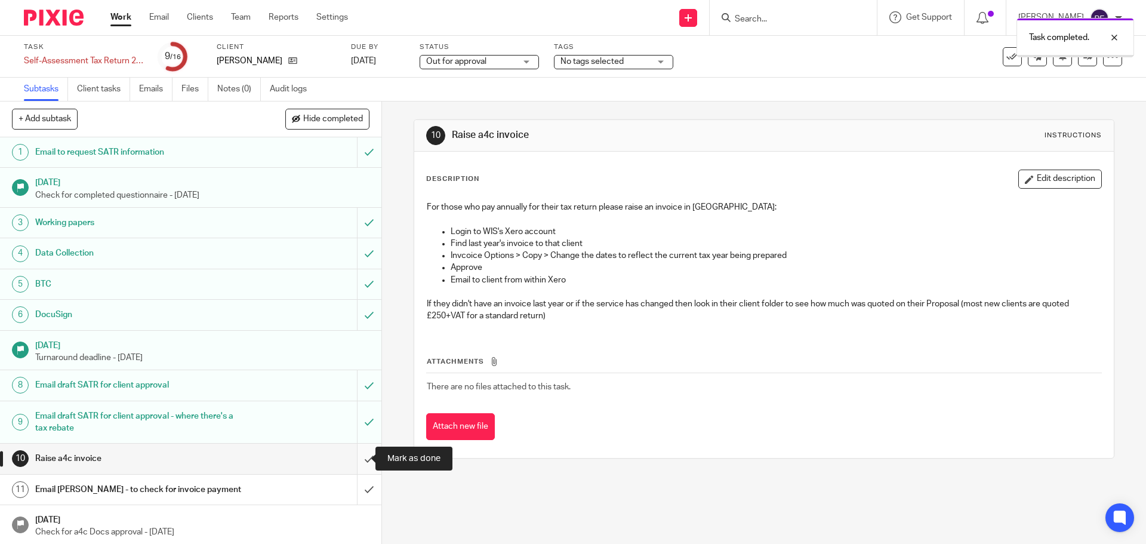
click at [358, 463] on input "submit" at bounding box center [190, 459] width 381 height 30
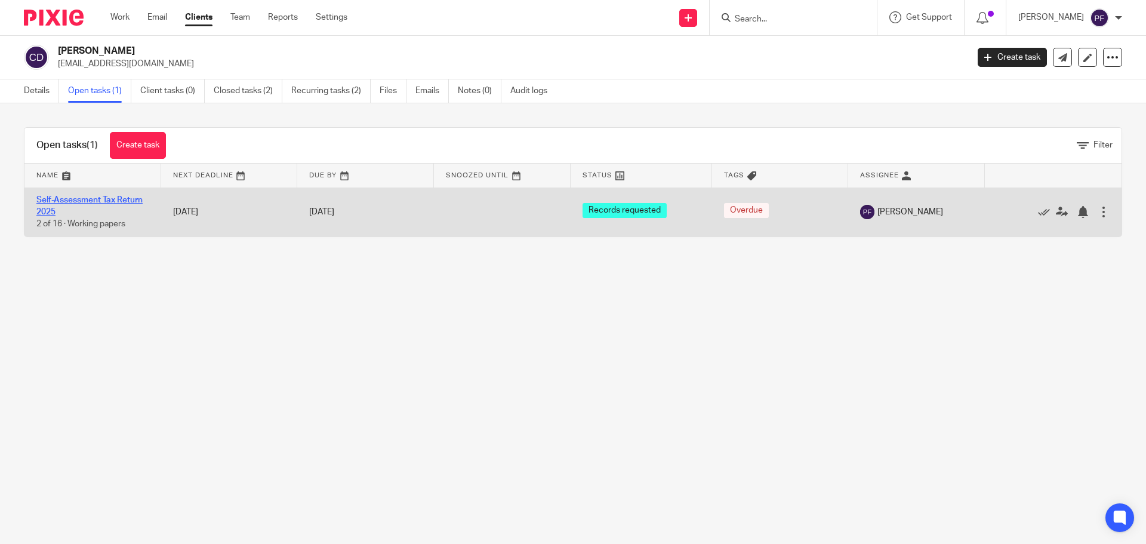
click at [82, 197] on link "Self-Assessment Tax Return 2025" at bounding box center [89, 206] width 106 height 20
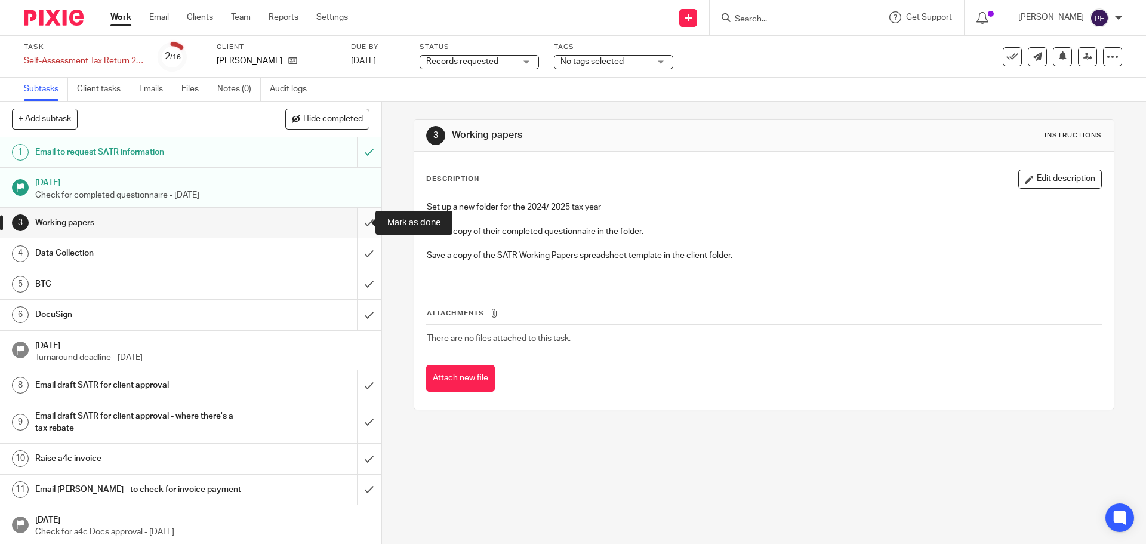
click at [355, 223] on input "submit" at bounding box center [190, 223] width 381 height 30
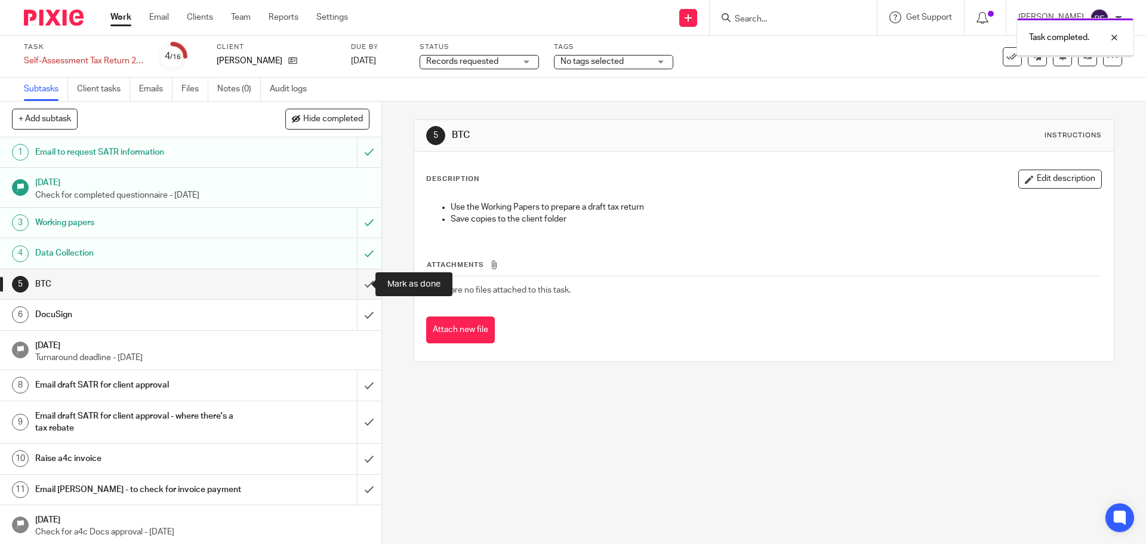
click at [358, 282] on input "submit" at bounding box center [190, 284] width 381 height 30
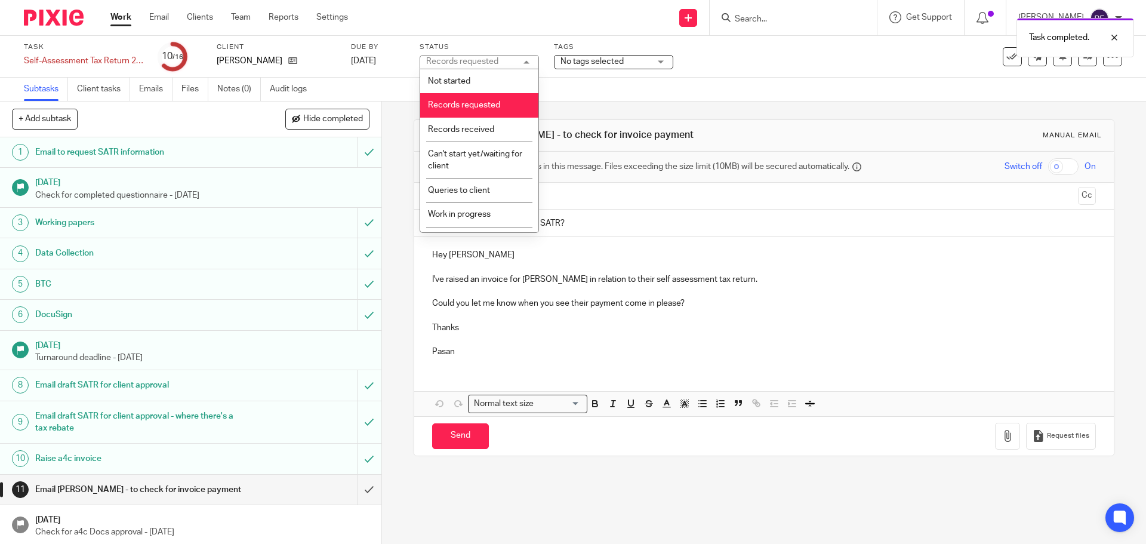
scroll to position [91, 0]
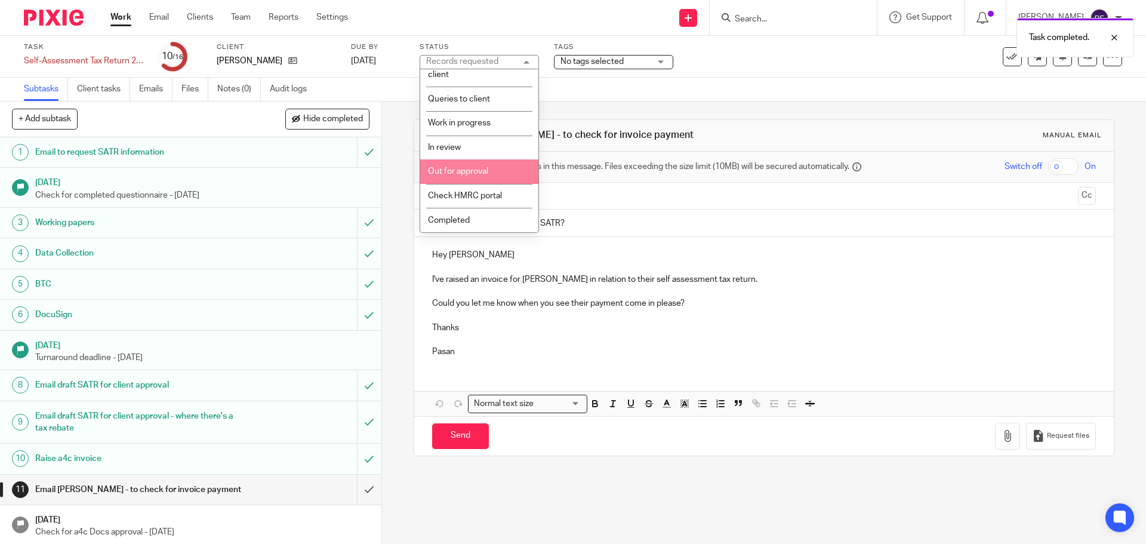
click at [456, 165] on li "Out for approval" at bounding box center [479, 171] width 118 height 24
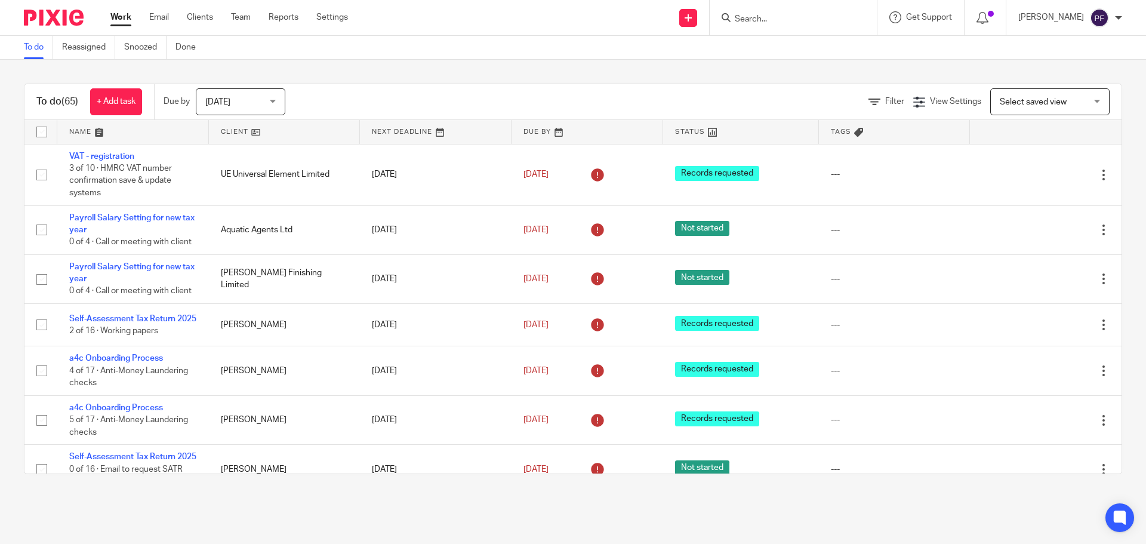
click at [765, 17] on input "Search" at bounding box center [787, 19] width 107 height 11
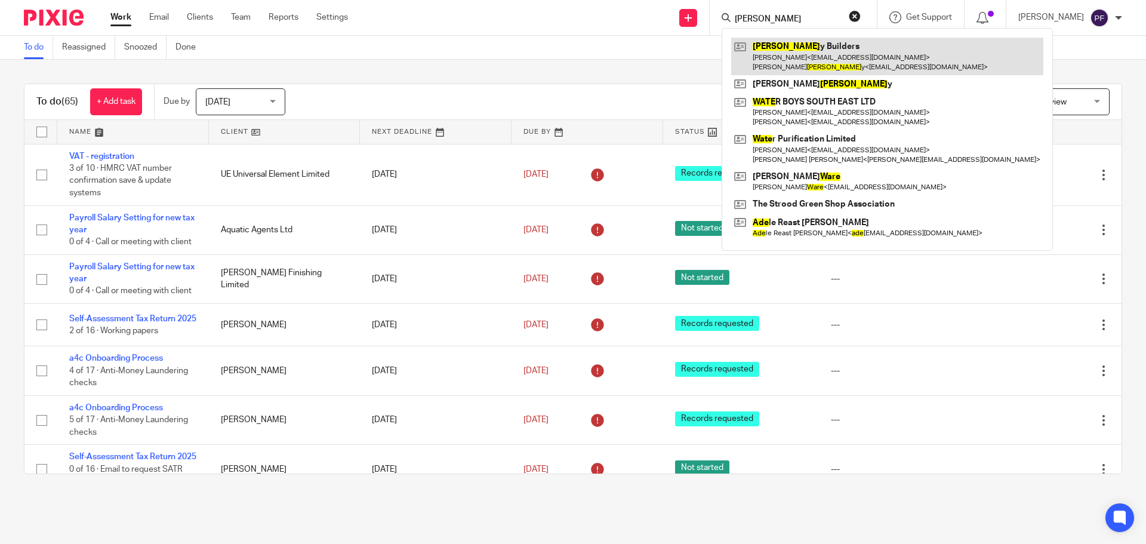
type input "WADE"
click at [777, 56] on link at bounding box center [887, 56] width 312 height 37
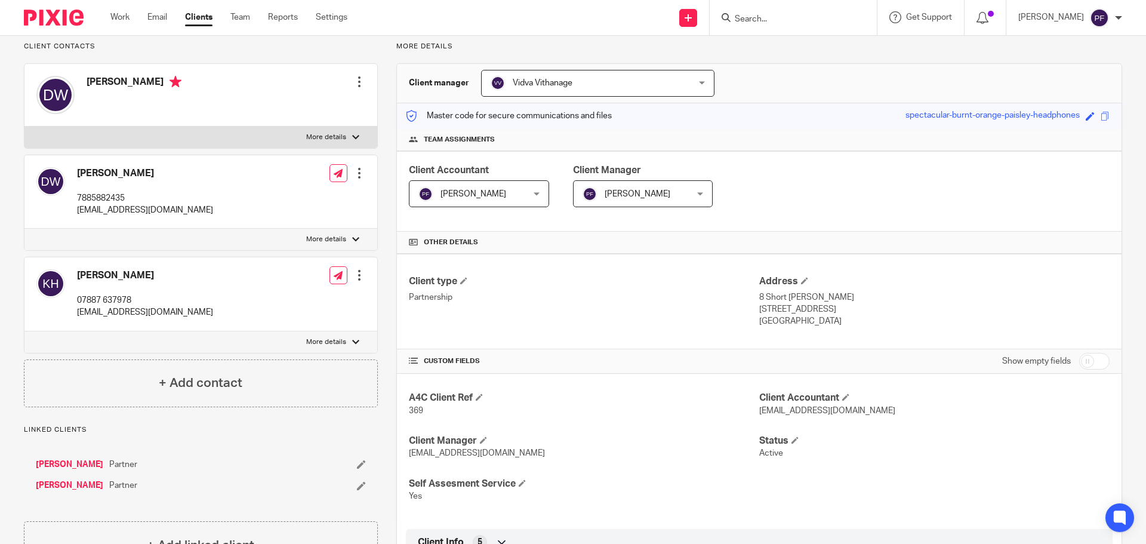
scroll to position [87, 0]
